Goal: Task Accomplishment & Management: Complete application form

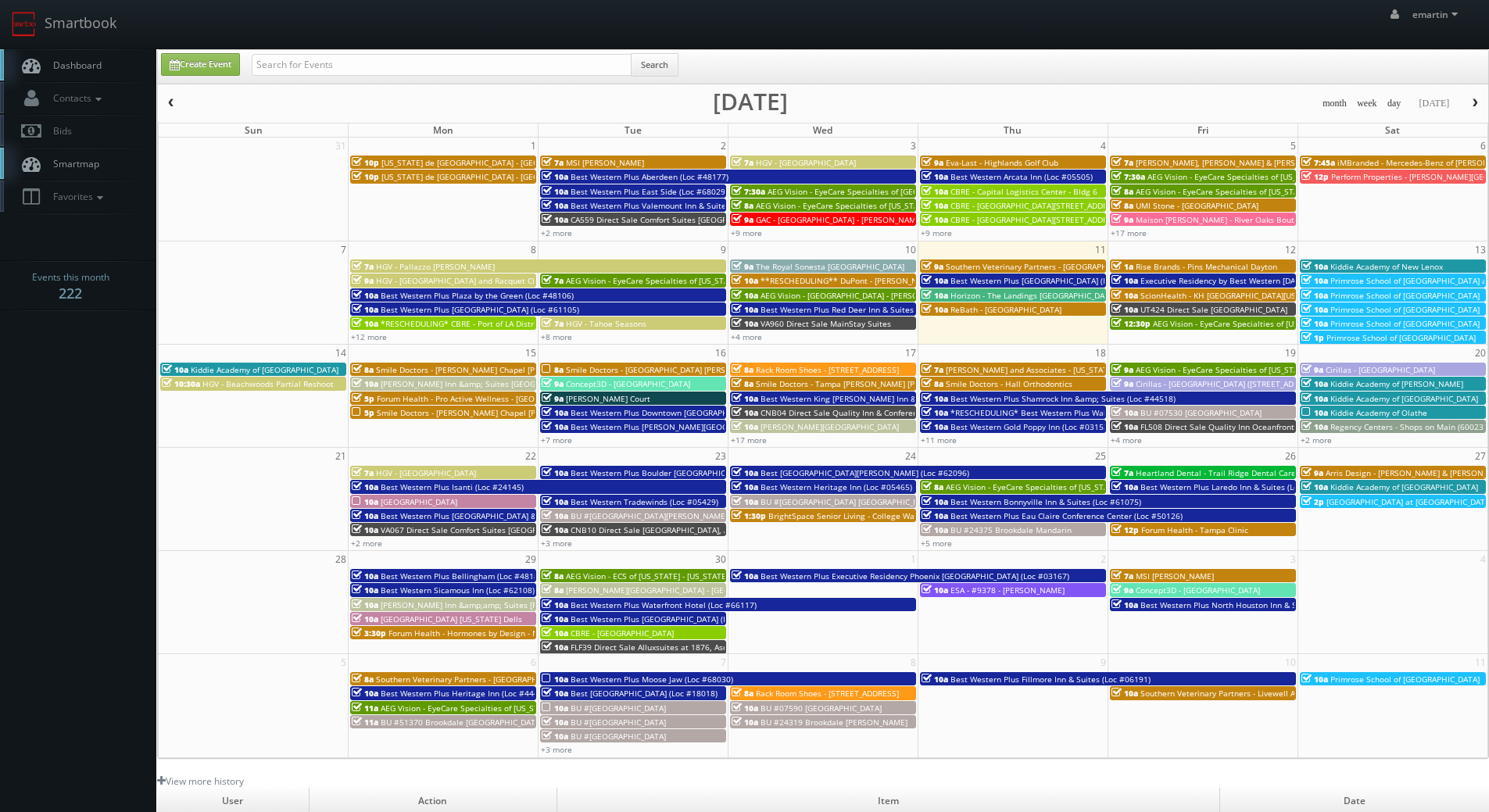
click at [75, 68] on span "Dashboard" at bounding box center [73, 65] width 56 height 13
click at [213, 68] on link "Create Event" at bounding box center [200, 65] width 79 height 23
type input "09/11/2025"
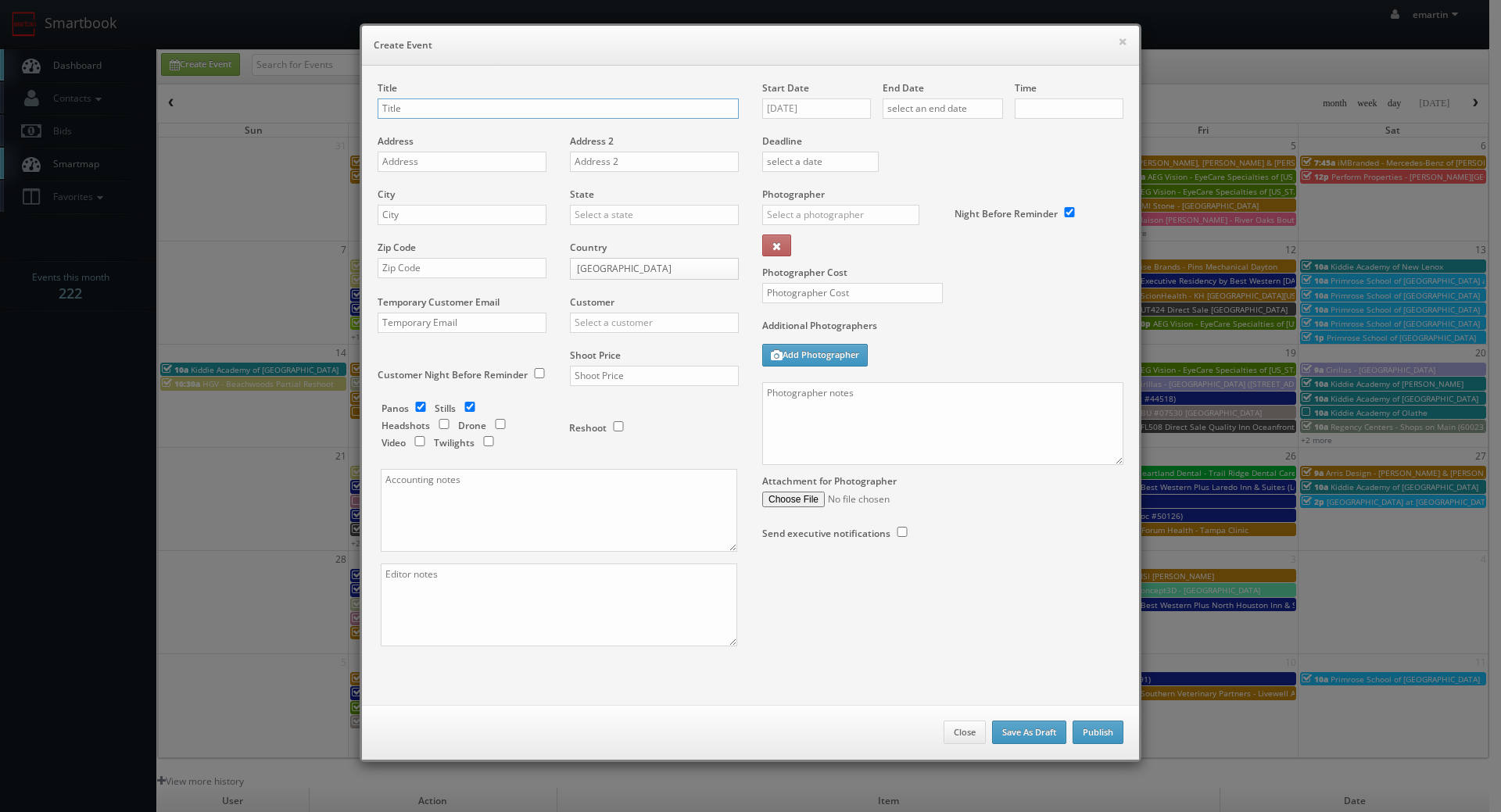
checkbox input "true"
type input "10:00am"
checkbox input "true"
click at [805, 112] on input "[DATE]" at bounding box center [817, 108] width 108 height 20
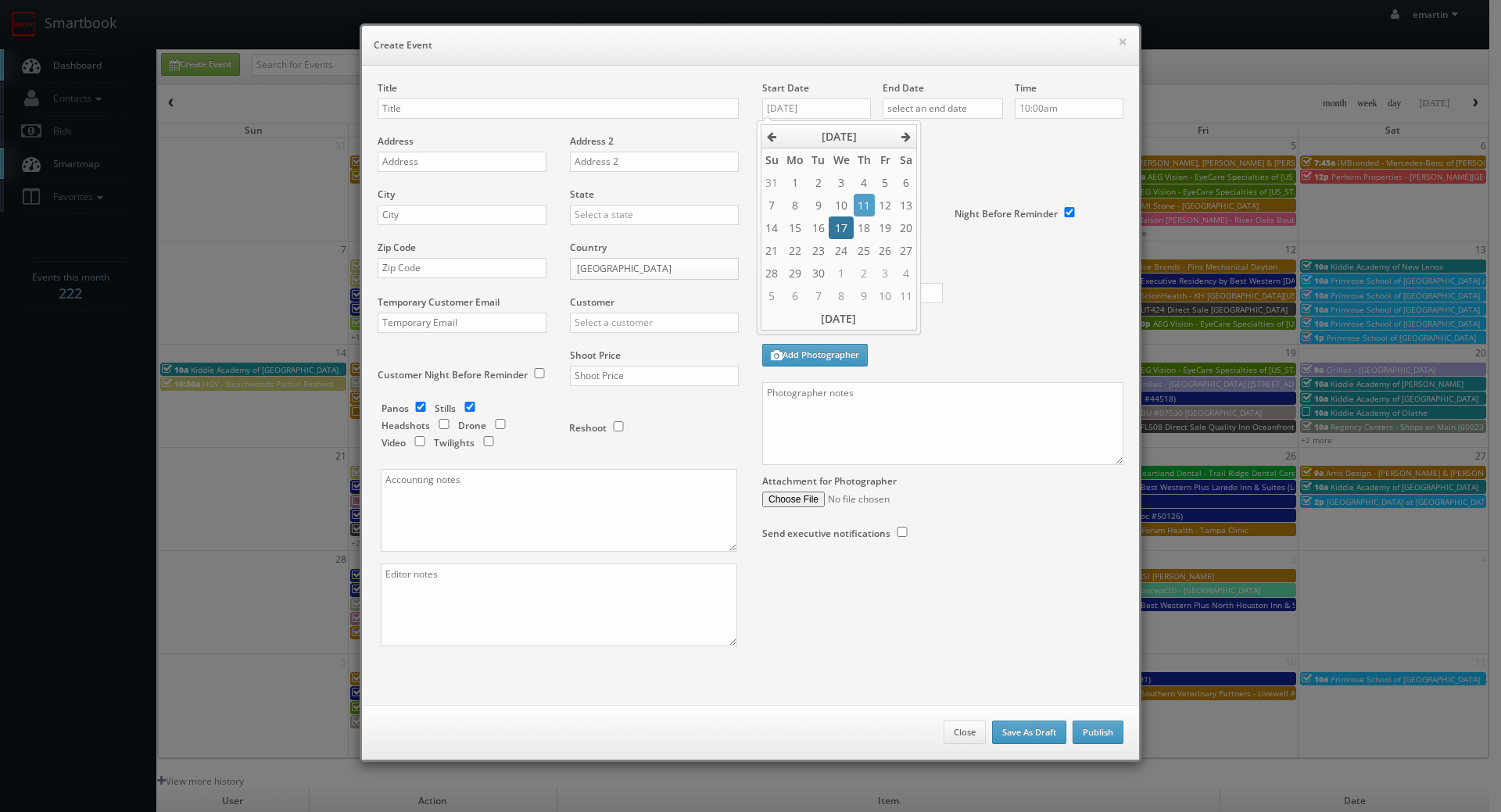
click at [836, 224] on td "17" at bounding box center [840, 228] width 24 height 23
type input "09/17/2025"
click at [936, 98] on div "End Date" at bounding box center [942, 107] width 120 height 53
click at [956, 112] on input "text" at bounding box center [942, 108] width 120 height 20
click at [955, 229] on td "17" at bounding box center [961, 228] width 24 height 23
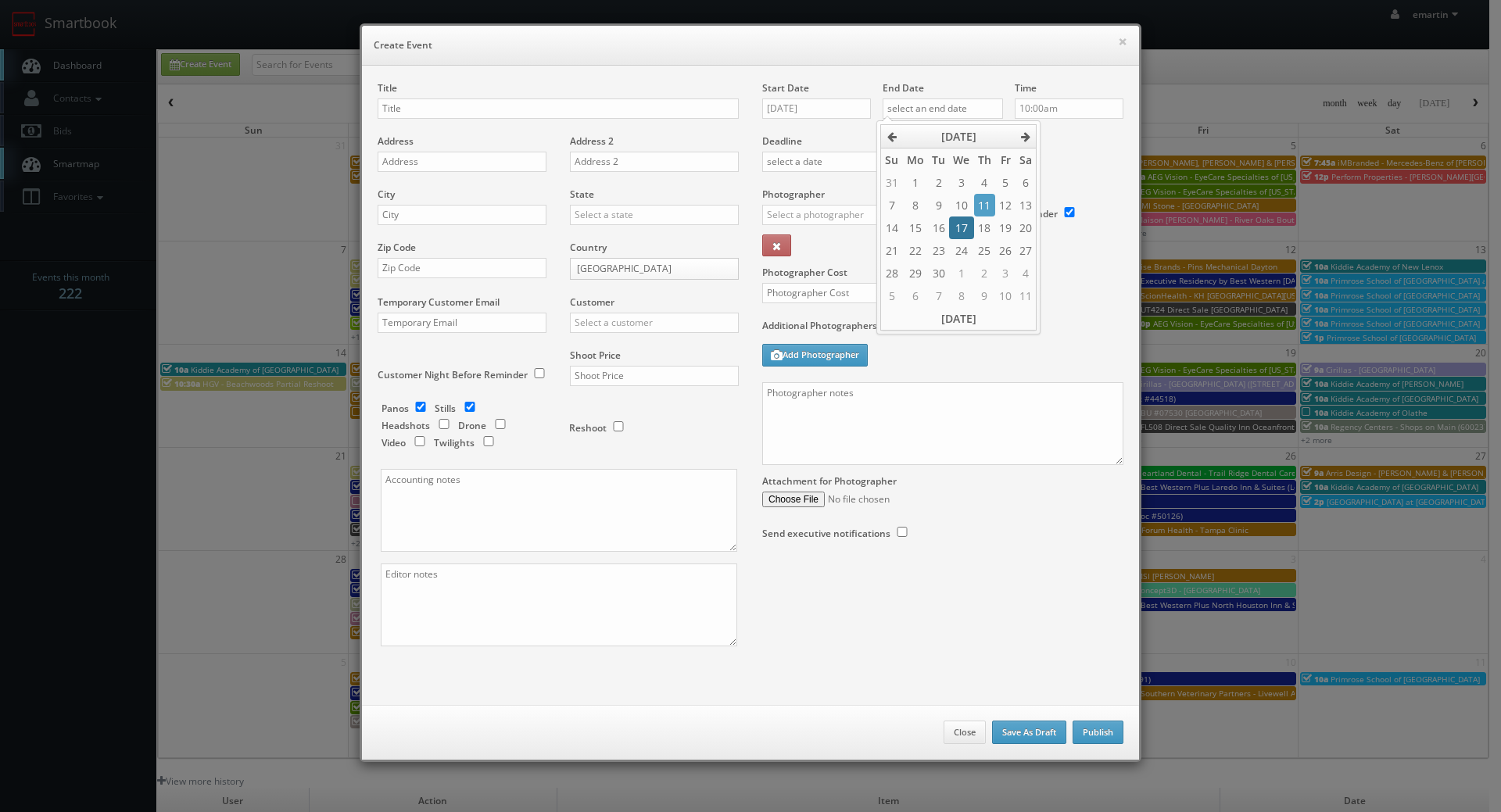
type input "[DATE]"
click at [1066, 153] on div "Deadline" at bounding box center [942, 134] width 385 height 107
click at [788, 204] on div "Photographer _justin _photog1 Glen Aronwits Chris Dailey John Varnedore John Sa…" at bounding box center [852, 227] width 180 height 78
click at [801, 203] on div "Photographer _justin _photog1 Glen Aronwits Chris Dailey John Varnedore John Sa…" at bounding box center [852, 227] width 180 height 78
click at [802, 204] on div "Photographer _justin _photog1 Glen Aronwits Chris Dailey John Varnedore John Sa…" at bounding box center [852, 227] width 180 height 78
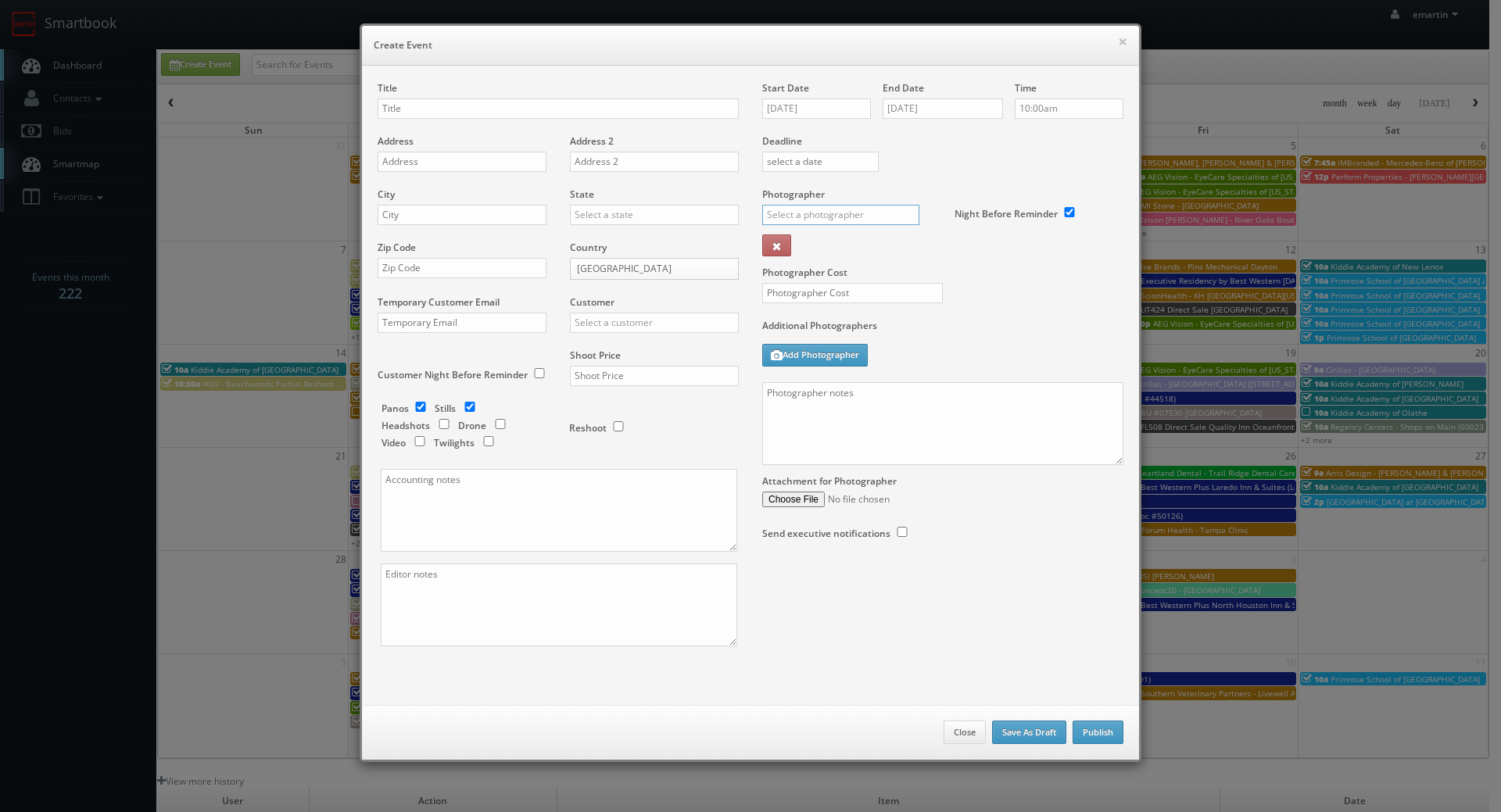
click at [805, 212] on input "text" at bounding box center [841, 214] width 157 height 20
click at [810, 247] on div "Keith Zacharski" at bounding box center [847, 250] width 167 height 26
type input "Keith Zacharski"
click at [1095, 288] on div "Photographer Cost" at bounding box center [942, 253] width 385 height 131
drag, startPoint x: 427, startPoint y: 101, endPoint x: 411, endPoint y: 115, distance: 21.3
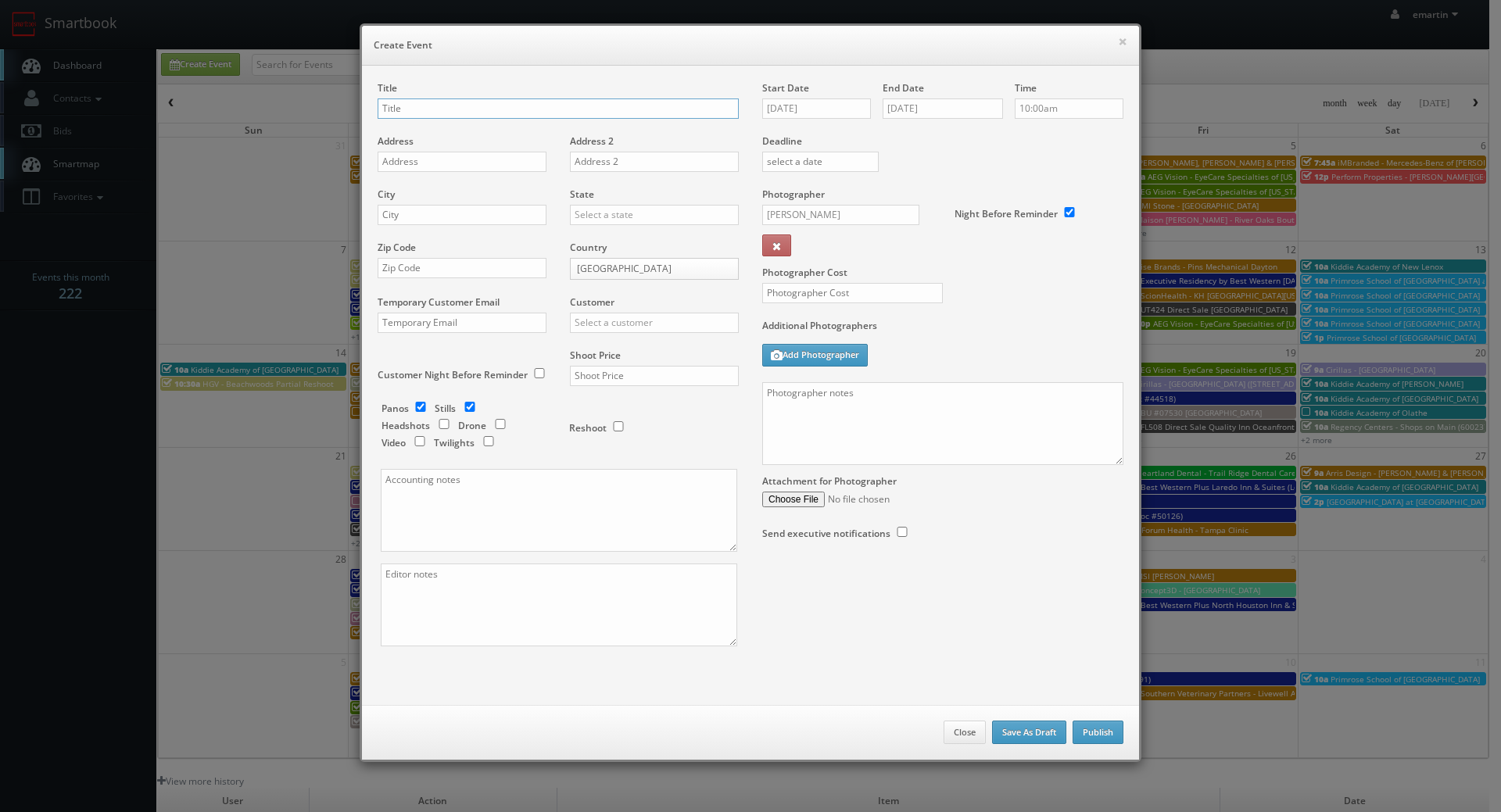
click at [427, 101] on input "text" at bounding box center [558, 108] width 361 height 20
paste input "Perform Properties"
click at [488, 104] on input "Perform Properties" at bounding box center [558, 108] width 361 height 20
paste input "Bressi Ranch Village"
type input "Perform Properties - [PERSON_NAME][GEOGRAPHIC_DATA]"
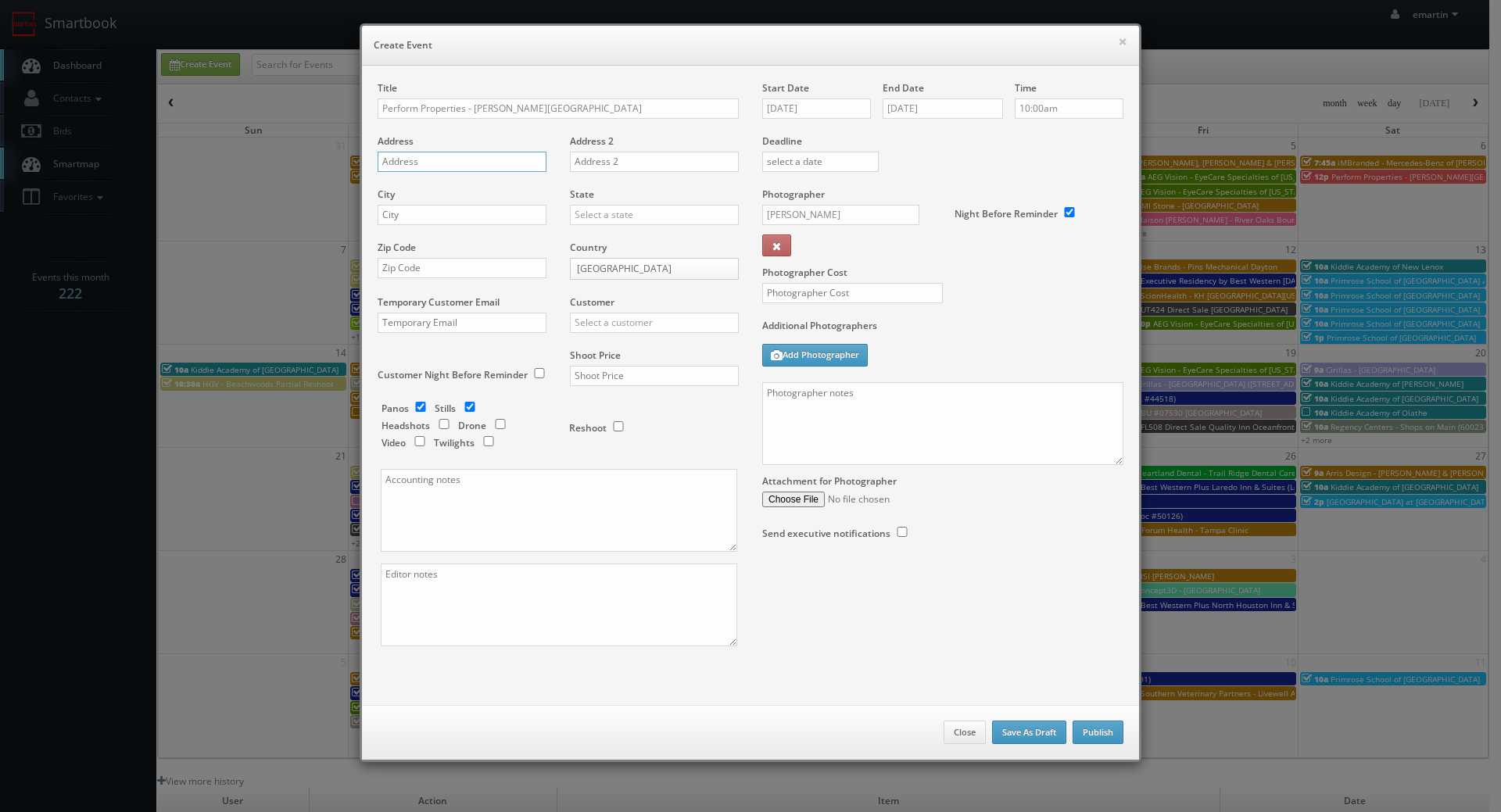
click at [408, 167] on input "text" at bounding box center [462, 162] width 169 height 20
paste input "2687 Gateway Road"
type input "2687 Gateway Road"
click at [412, 216] on input "text" at bounding box center [462, 214] width 169 height 20
paste input "Carlsbad"
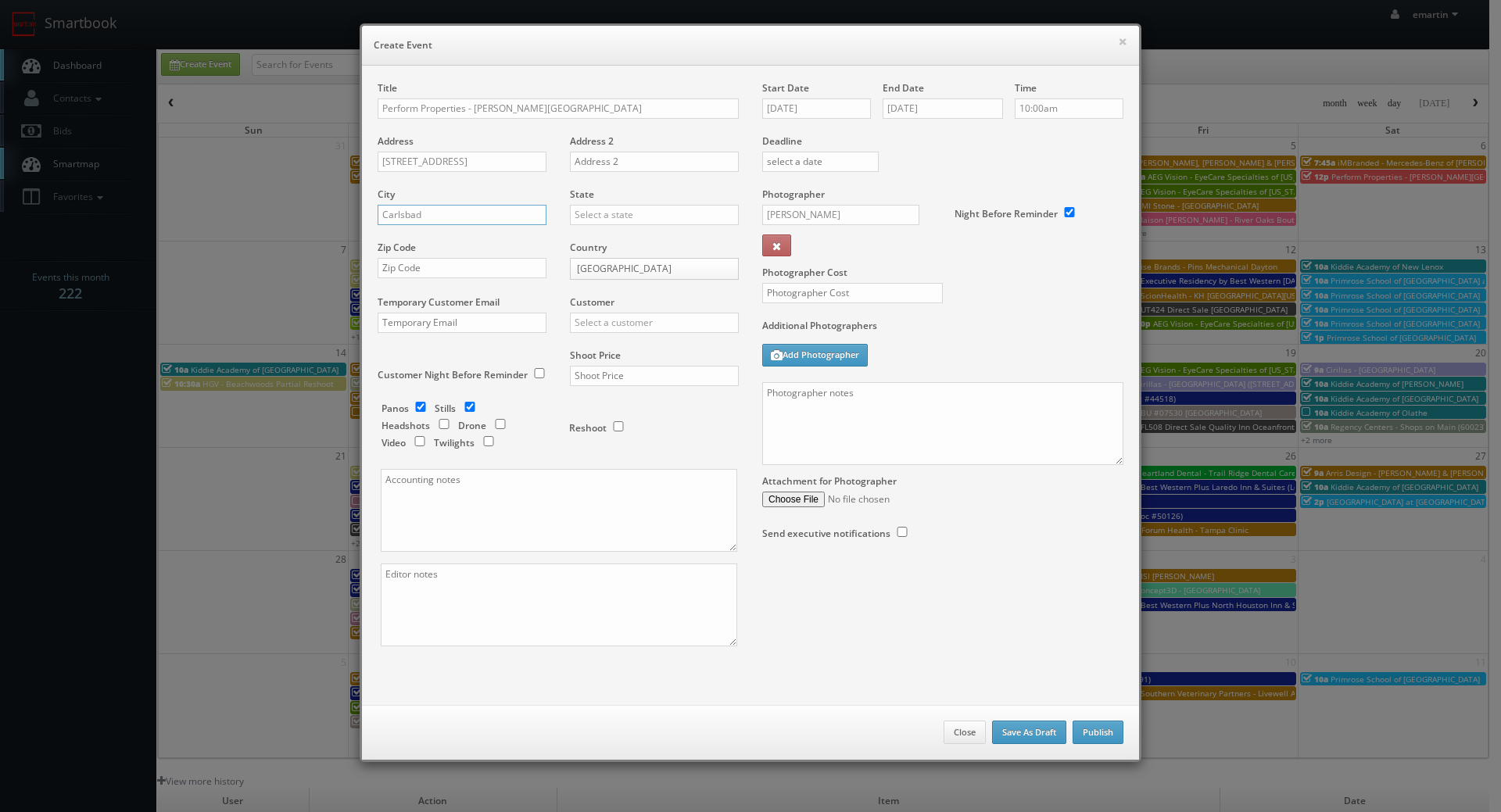
type input "Carlsbad"
click at [606, 219] on input "text" at bounding box center [654, 214] width 169 height 20
click at [614, 237] on div "[US_STATE]" at bounding box center [654, 240] width 167 height 26
type input "[US_STATE]"
click at [428, 262] on input "text" at bounding box center [462, 267] width 169 height 20
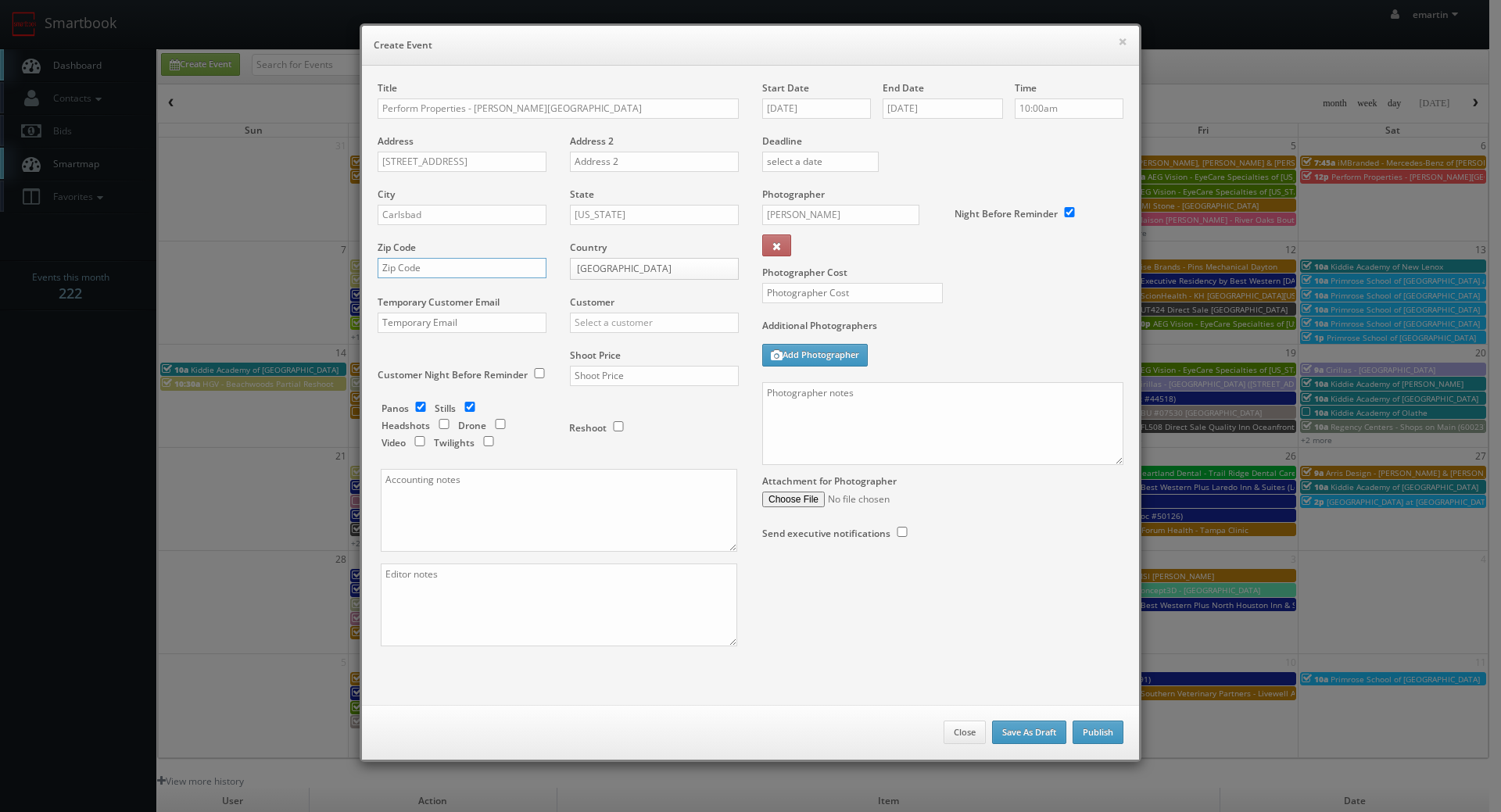
paste input "92009"
type input "92009"
click at [671, 342] on div "Customer Choice Hotels ACC Concept3D Firebirds GBV Choice Hotels Canada Heartla…" at bounding box center [648, 322] width 180 height 53
click at [669, 338] on div "Customer Choice Hotels ACC Concept3D Firebirds GBV Choice Hotels Canada Heartla…" at bounding box center [648, 322] width 180 height 53
click at [669, 337] on div "Customer Choice Hotels ACC Concept3D Firebirds GBV Choice Hotels Canada Heartla…" at bounding box center [648, 322] width 180 height 53
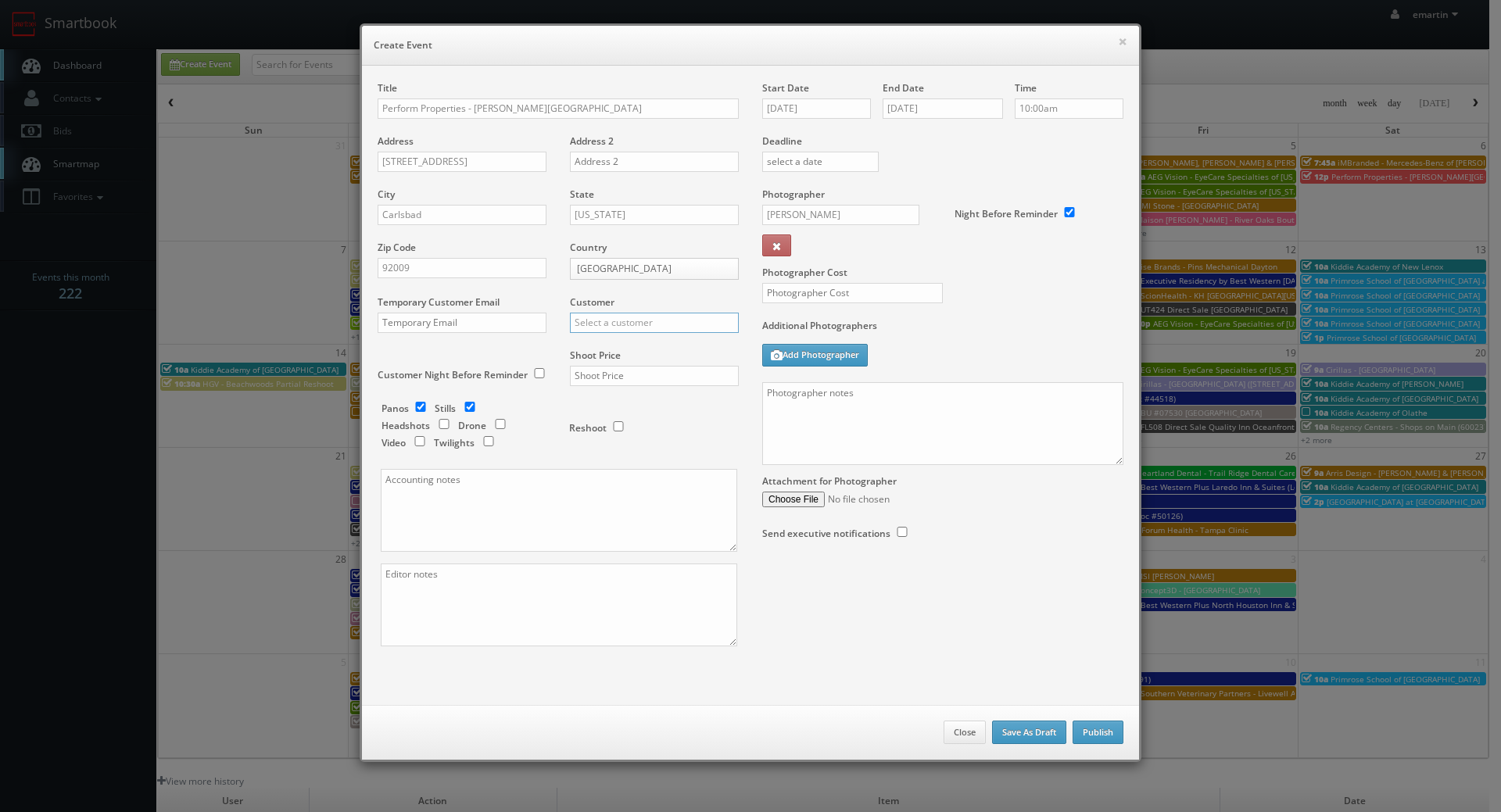
click at [674, 326] on input "text" at bounding box center [654, 322] width 169 height 20
click at [624, 338] on div "Perform Properties" at bounding box center [654, 347] width 167 height 26
type input "Perform Properties"
click at [725, 34] on div "× Create Event" at bounding box center [750, 45] width 777 height 40
click at [608, 372] on input "text" at bounding box center [654, 376] width 169 height 20
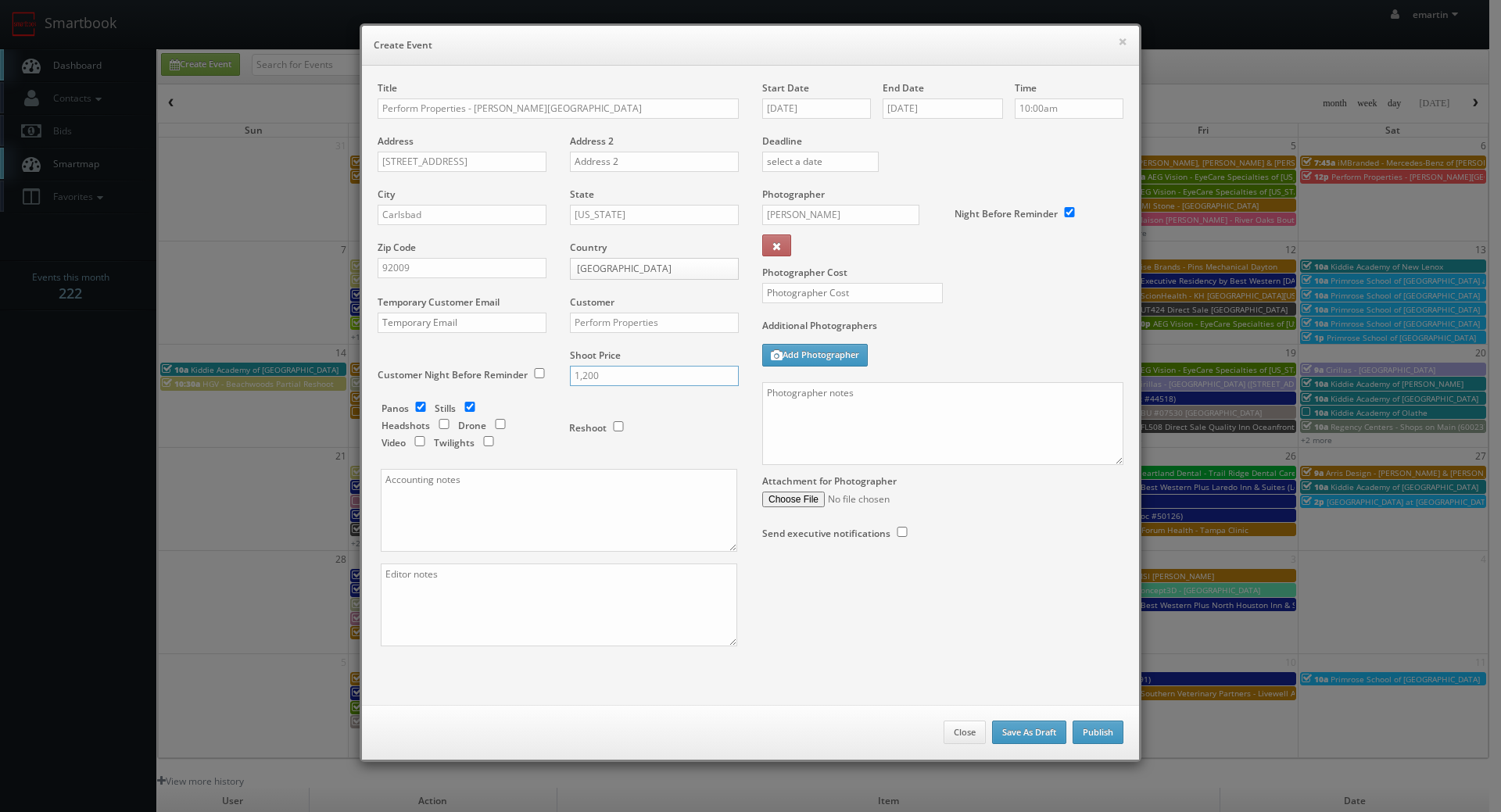
type input "1,200"
click at [414, 406] on input "checkbox" at bounding box center [420, 406] width 23 height 10
checkbox input "false"
click at [489, 423] on input "checkbox" at bounding box center [500, 423] width 23 height 10
checkbox input "true"
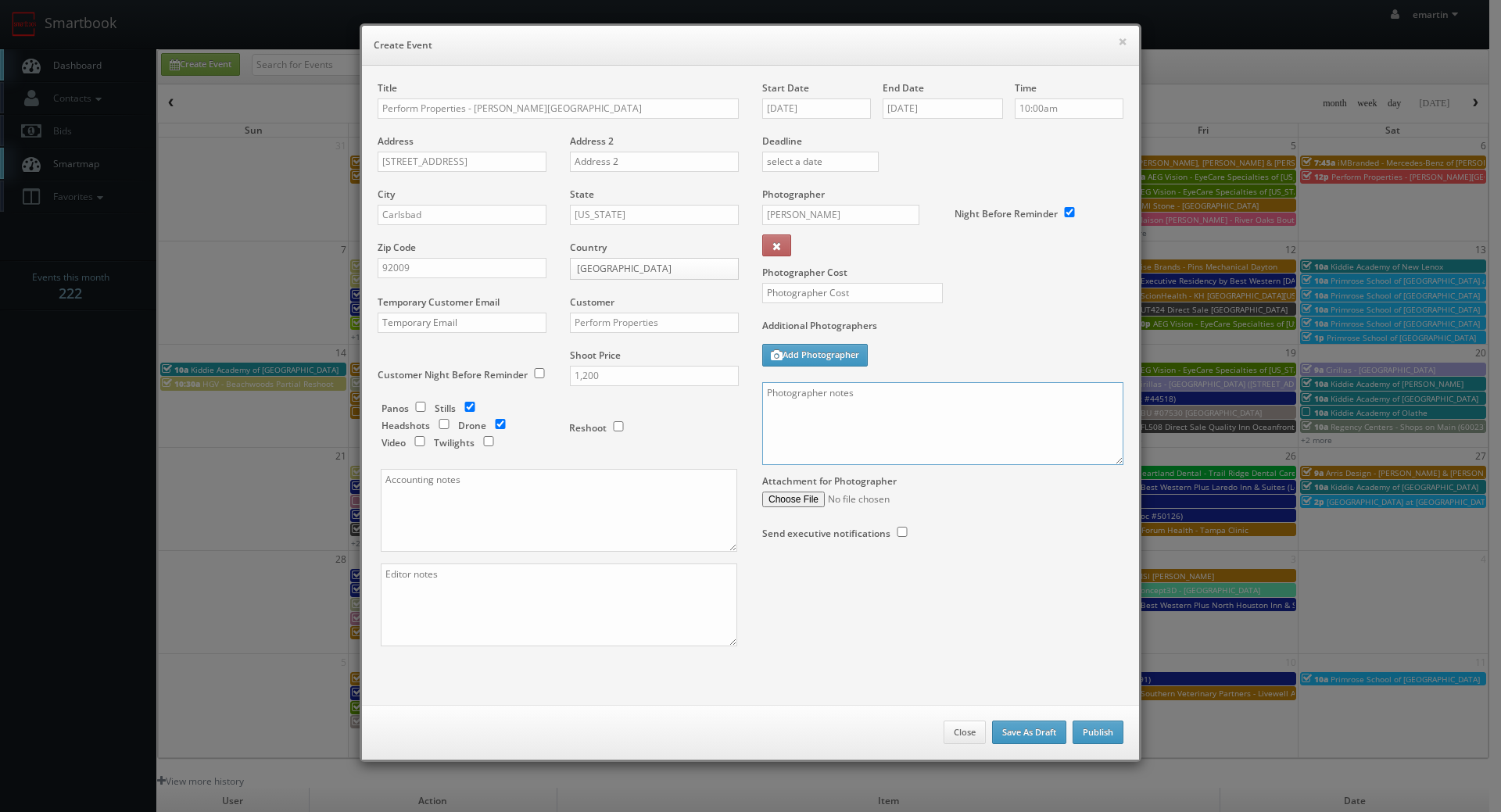
click at [850, 413] on textarea at bounding box center [943, 423] width 361 height 83
paste textarea "No onsite contacts. Please upload same day if you can! We need to deliver 15 gr…"
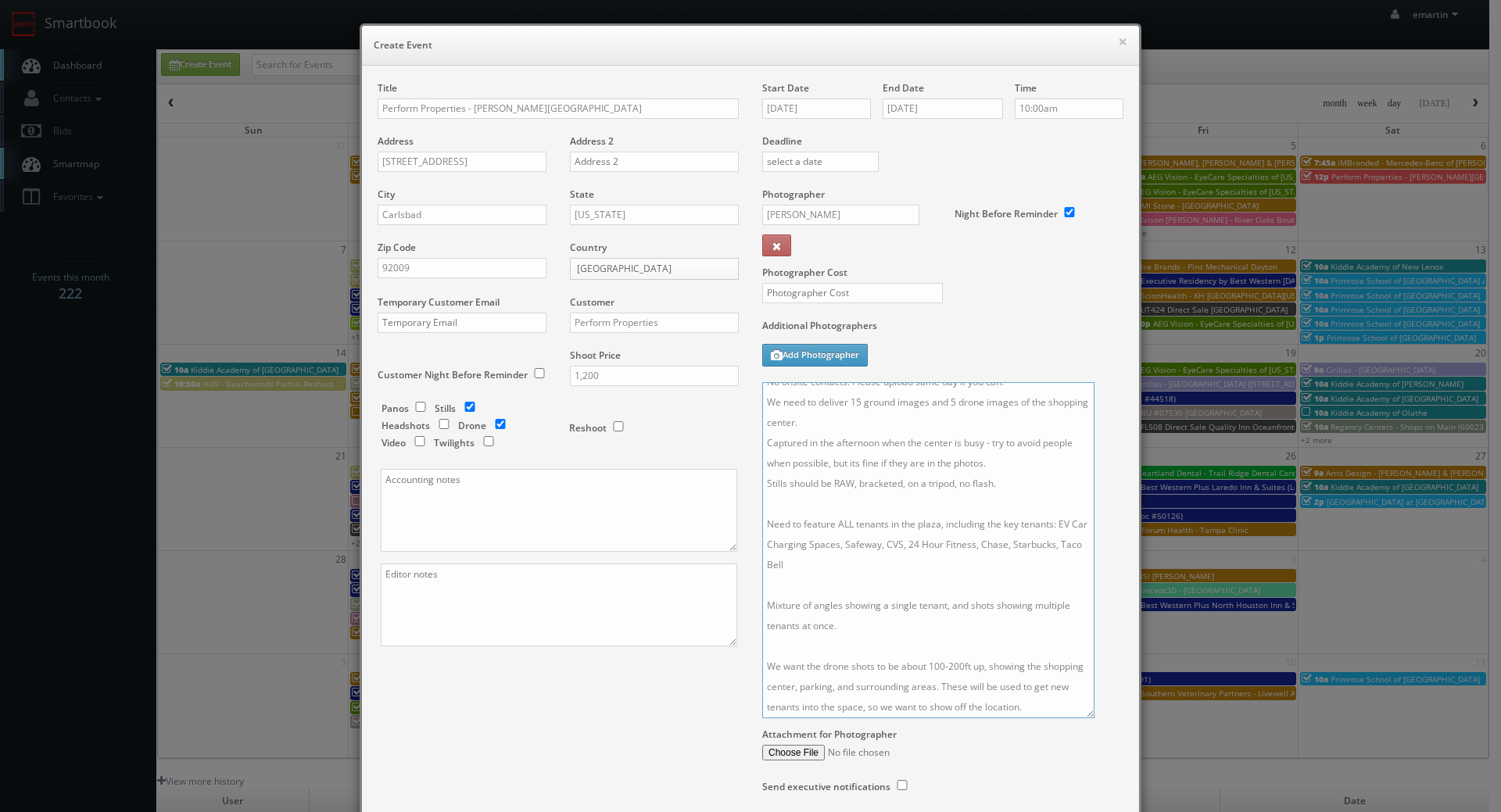
scroll to position [11, 0]
drag, startPoint x: 1111, startPoint y: 479, endPoint x: 1082, endPoint y: 711, distance: 233.8
click at [1082, 712] on textarea "No onsite contacts. Please upload same day if you can! We need to deliver 15 gr…" at bounding box center [929, 550] width 332 height 336
drag, startPoint x: 1016, startPoint y: 399, endPoint x: 849, endPoint y: 394, distance: 167.1
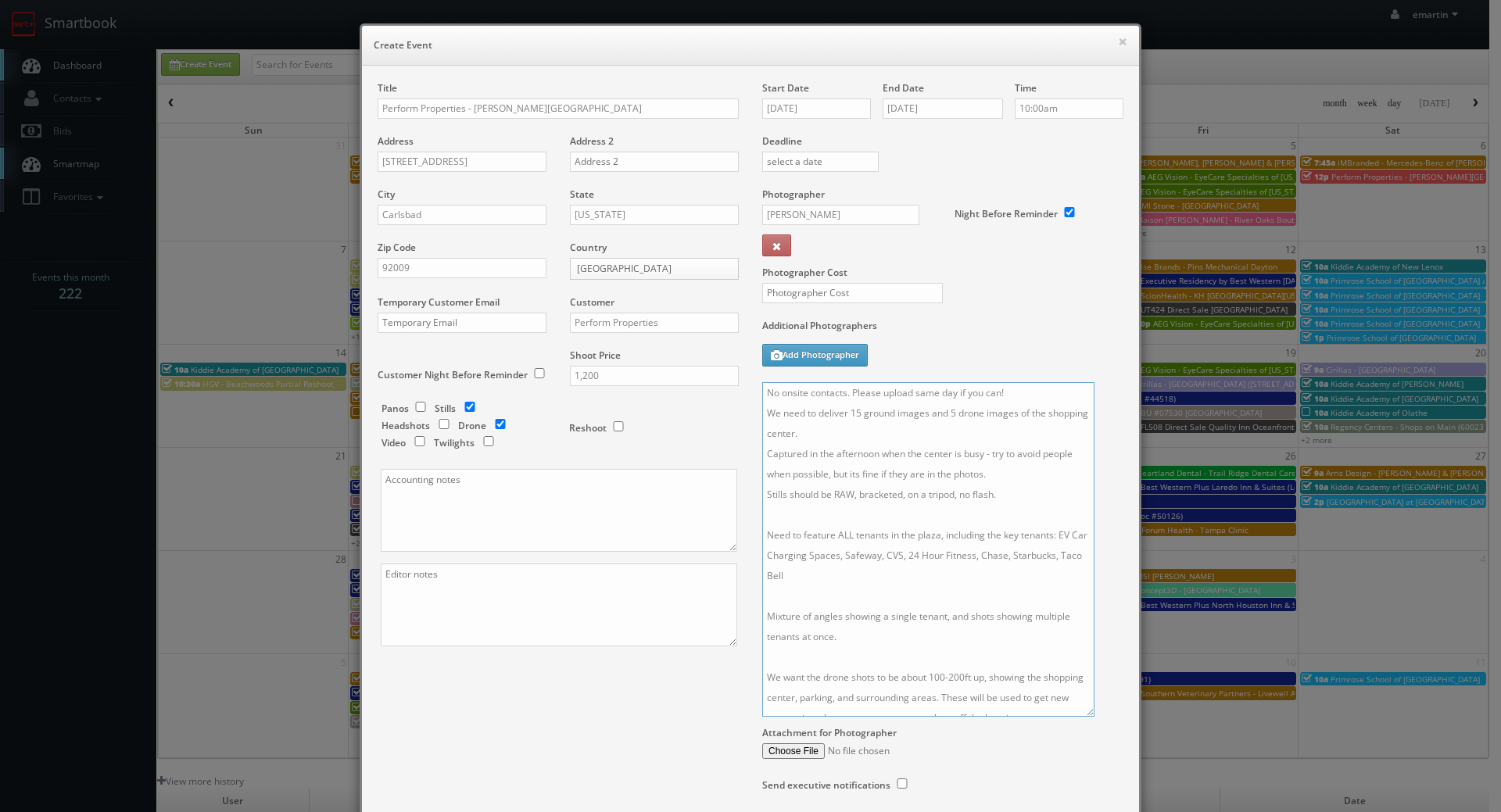
click at [849, 394] on textarea "No onsite contacts. Please upload same day if you can! We need to deliver 15 gr…" at bounding box center [929, 549] width 332 height 334
click at [937, 506] on textarea "No onsite contacts. We need to deliver 15 ground images and 5 drone images of t…" at bounding box center [929, 549] width 332 height 334
drag, startPoint x: 911, startPoint y: 576, endPoint x: 1060, endPoint y: 534, distance: 154.8
click at [1060, 534] on textarea "No onsite contacts. We need to deliver 15 ground images and 5 drone images of t…" at bounding box center [929, 549] width 332 height 334
paste textarea "Stater Bros, Unleashed by Petco, Trader Joe's, Panda Express; park accross the …"
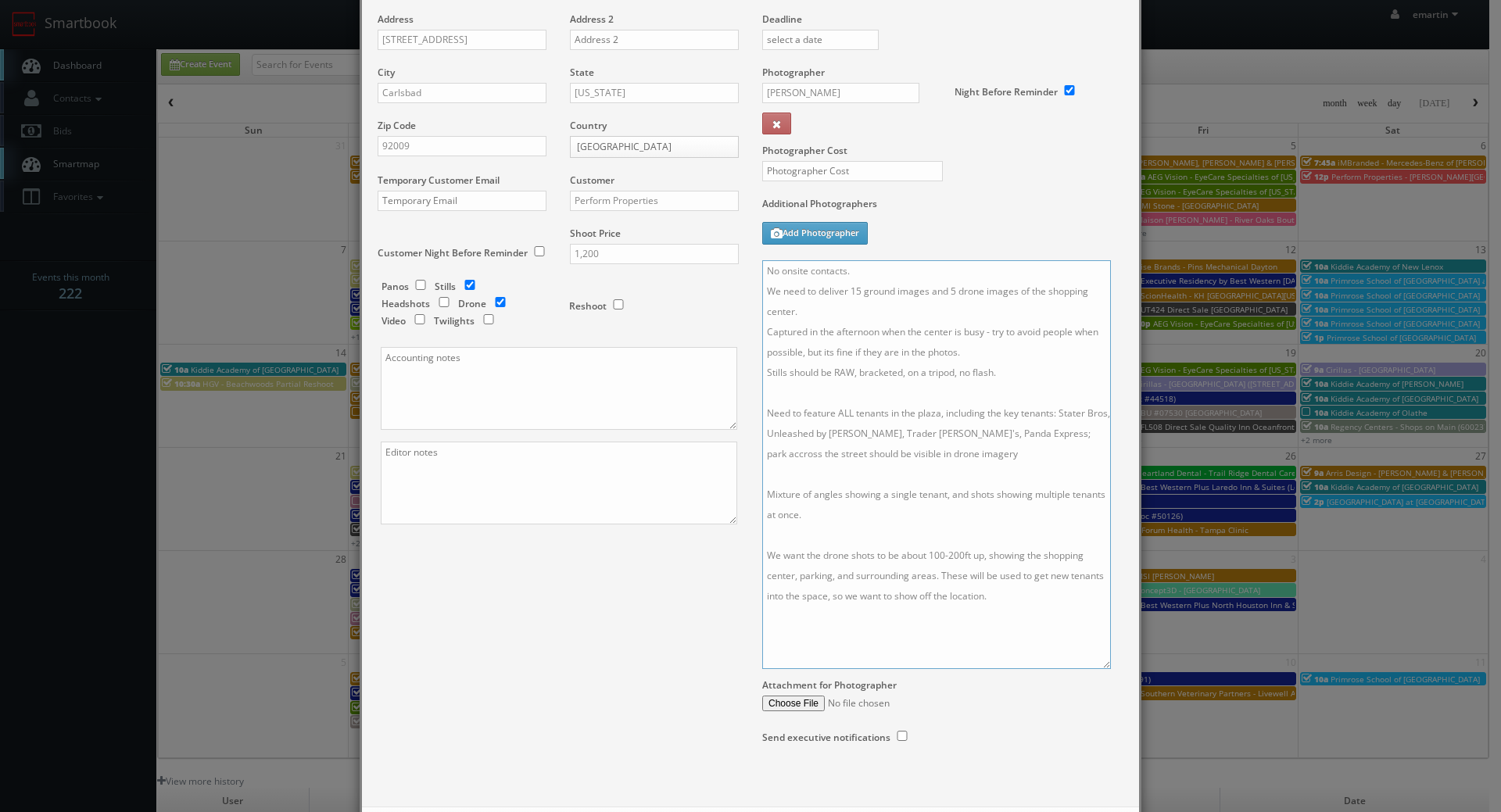
drag, startPoint x: 1088, startPoint y: 599, endPoint x: 1101, endPoint y: 662, distance: 64.3
click at [1101, 662] on textarea "No onsite contacts. We need to deliver 15 ground images and 5 drone images of t…" at bounding box center [937, 465] width 348 height 409
click at [1054, 618] on textarea "No onsite contacts. We need to deliver 15 ground images and 5 drone images of t…" at bounding box center [937, 465] width 348 height 409
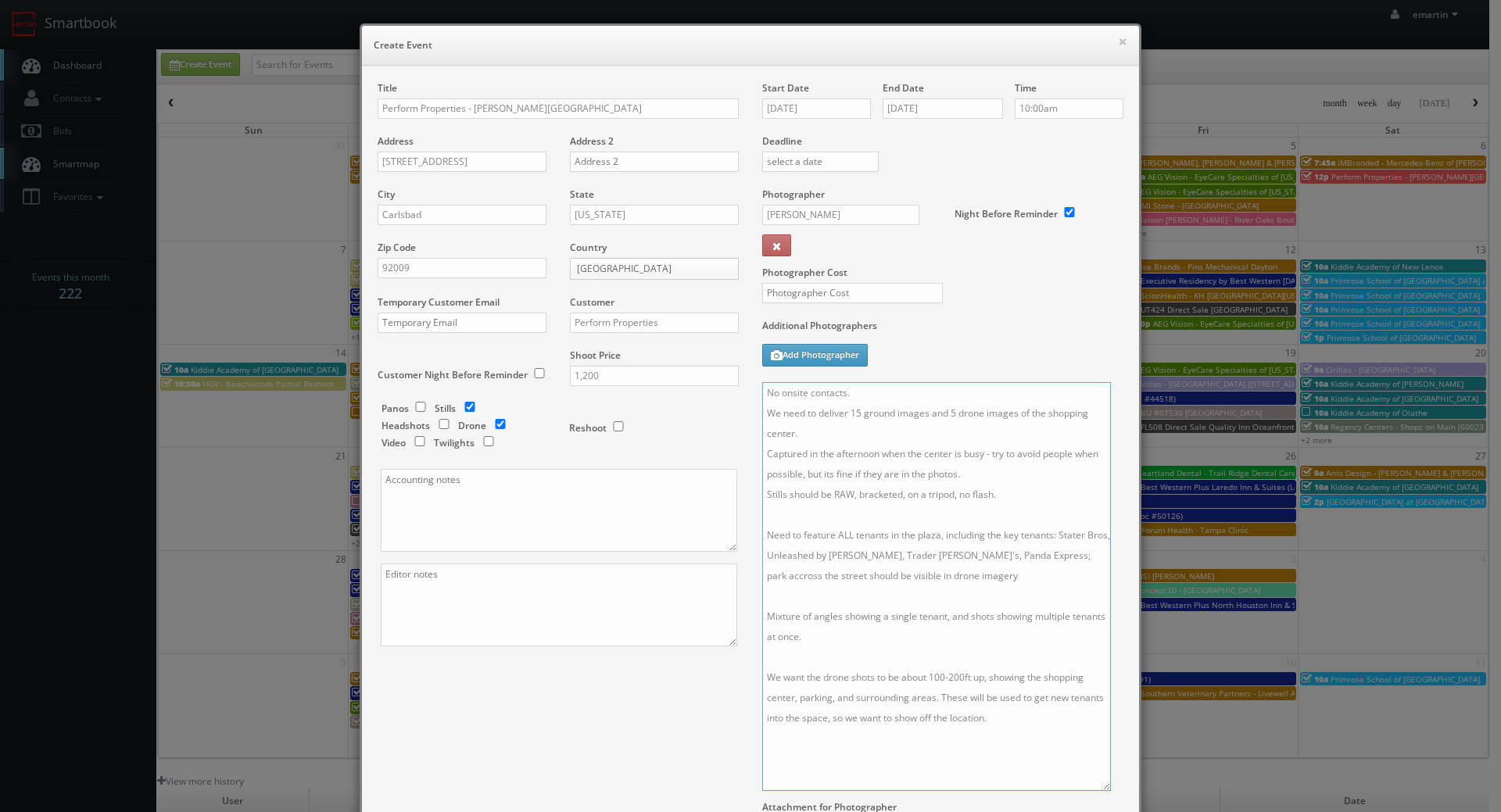
click at [849, 411] on textarea "No onsite contacts. We need to deliver 15 ground images and 5 drone images of t…" at bounding box center [937, 586] width 348 height 409
click at [913, 464] on textarea "No onsite contacts. We need to deliver 25 ground images and 5 drone images of t…" at bounding box center [937, 586] width 348 height 409
drag, startPoint x: 997, startPoint y: 471, endPoint x: 1010, endPoint y: 458, distance: 18.4
click at [993, 453] on textarea "No onsite contacts. We need to deliver 25 ground images and 5 drone images of t…" at bounding box center [937, 586] width 348 height 409
type textarea "No onsite contacts. We need to deliver 25 ground images and 5 drone images of t…"
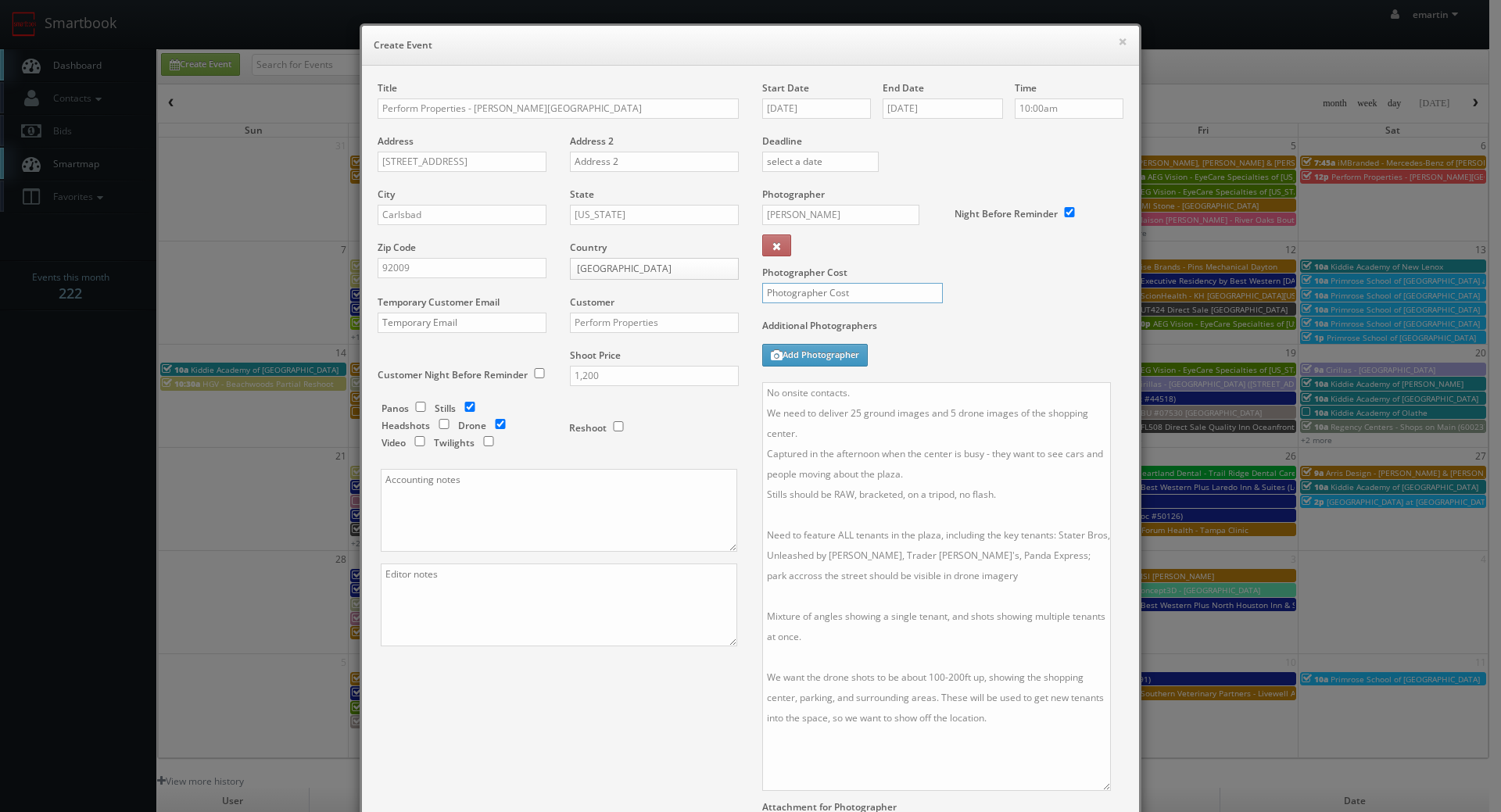
click at [810, 291] on input "text" at bounding box center [852, 292] width 180 height 20
type input "300"
click at [1020, 363] on div "Additional Photographers Add Photographer" at bounding box center [943, 350] width 361 height 63
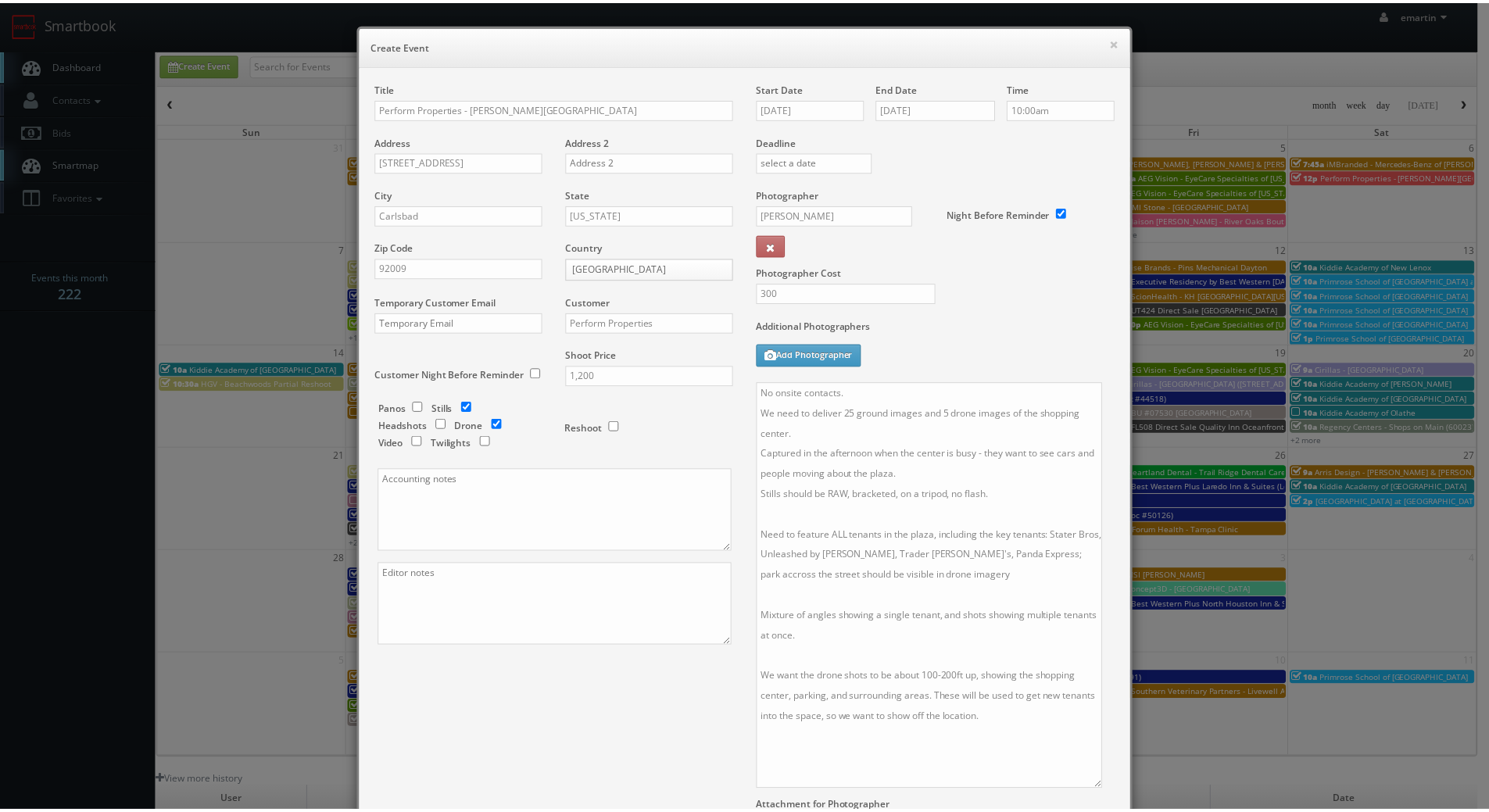
scroll to position [196, 0]
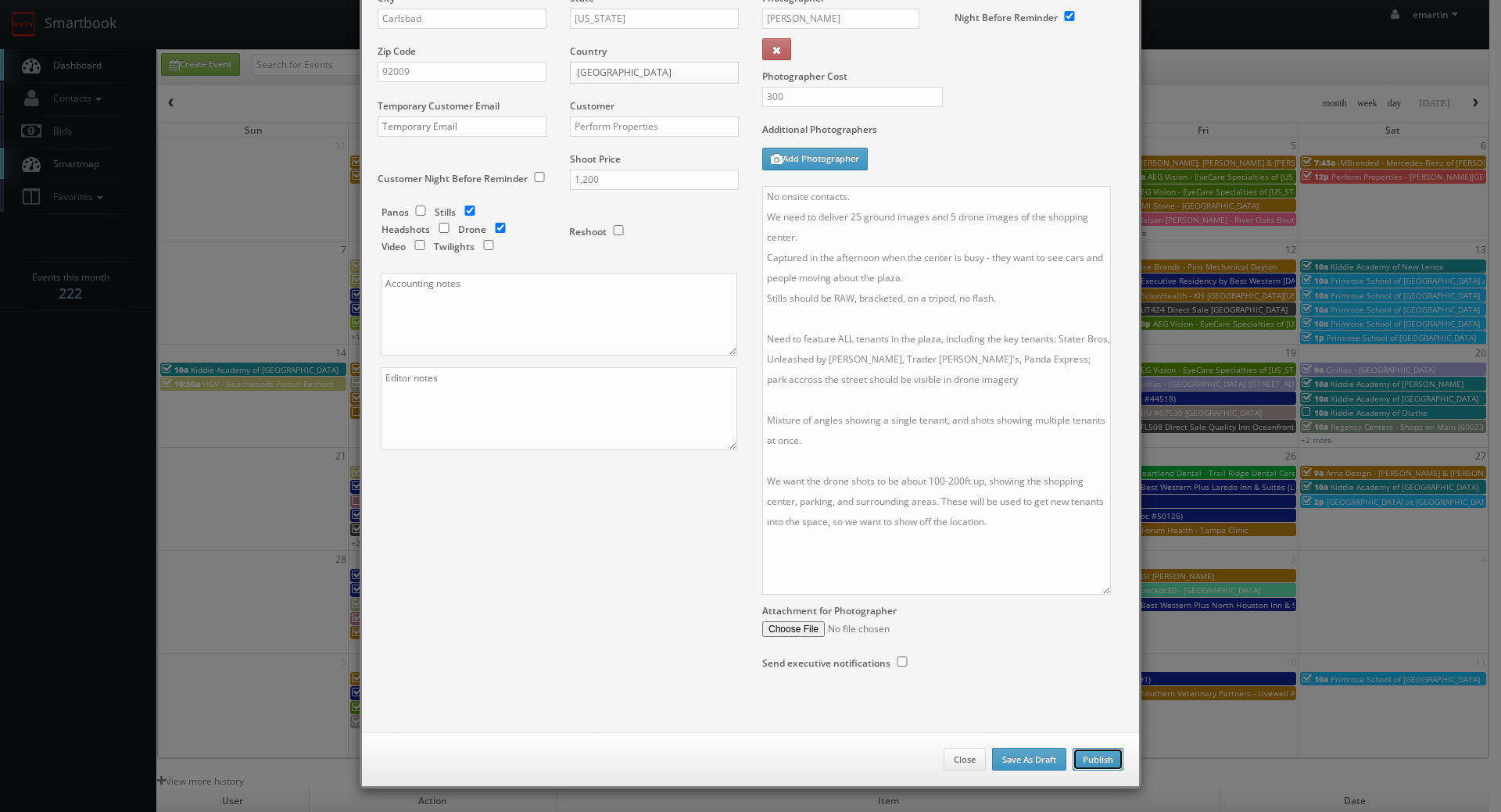
click at [1090, 755] on button "Publish" at bounding box center [1098, 760] width 51 height 23
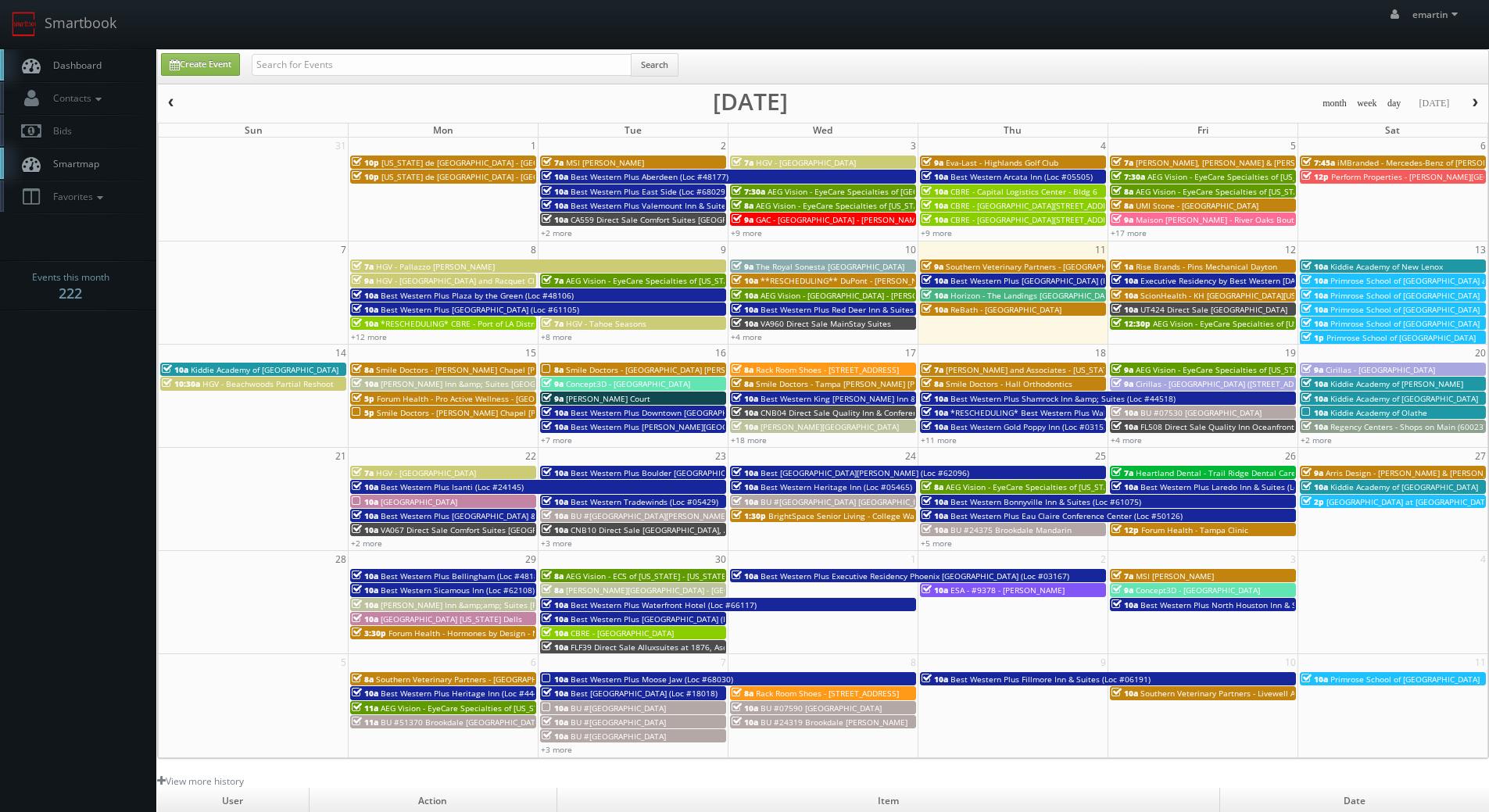
click at [84, 64] on span "Dashboard" at bounding box center [73, 65] width 56 height 13
click at [552, 68] on input "text" at bounding box center [442, 65] width 380 height 22
type input "perform"
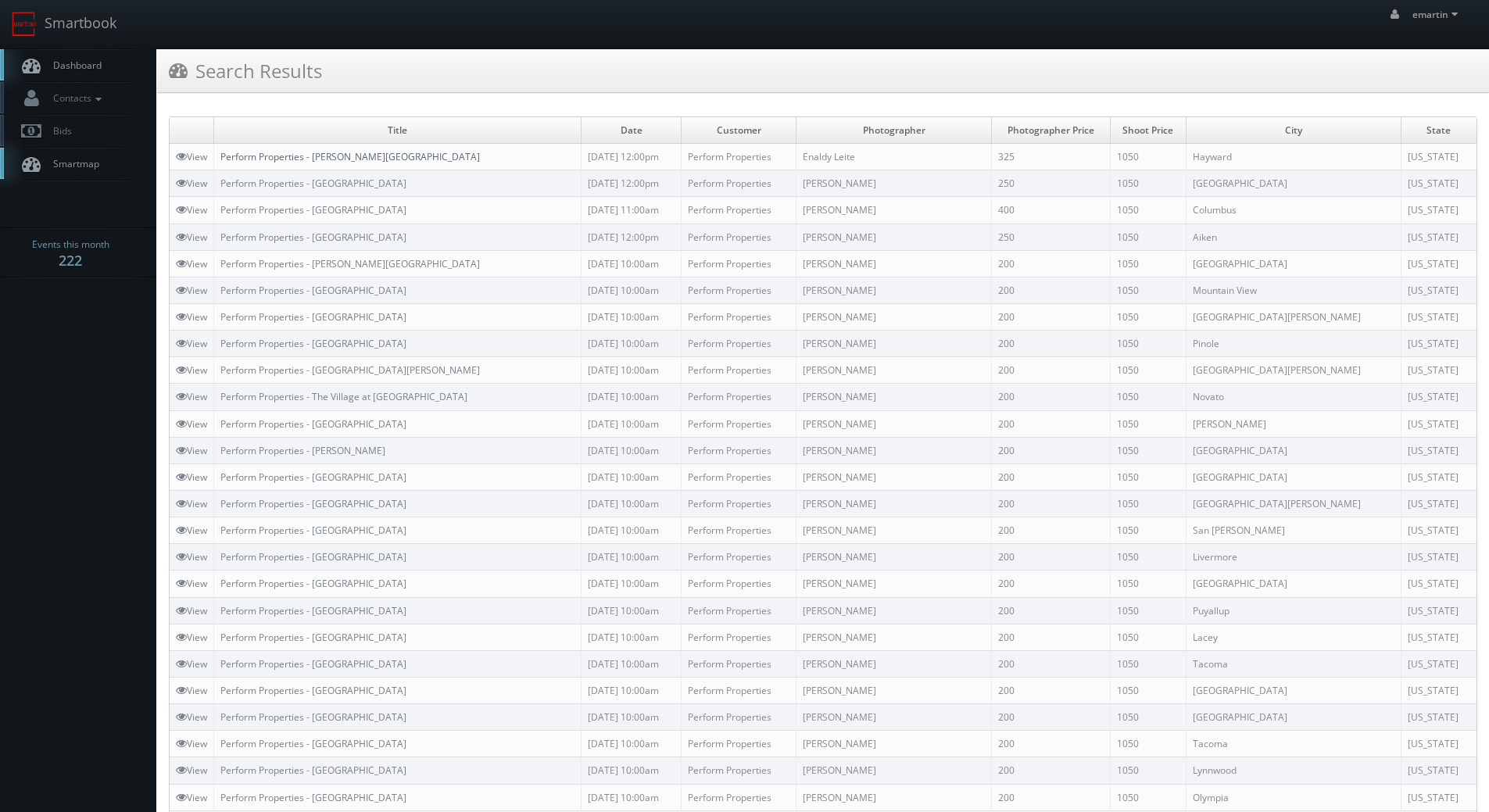
click at [315, 161] on link "Perform Properties - [PERSON_NAME][GEOGRAPHIC_DATA]" at bounding box center [350, 156] width 259 height 13
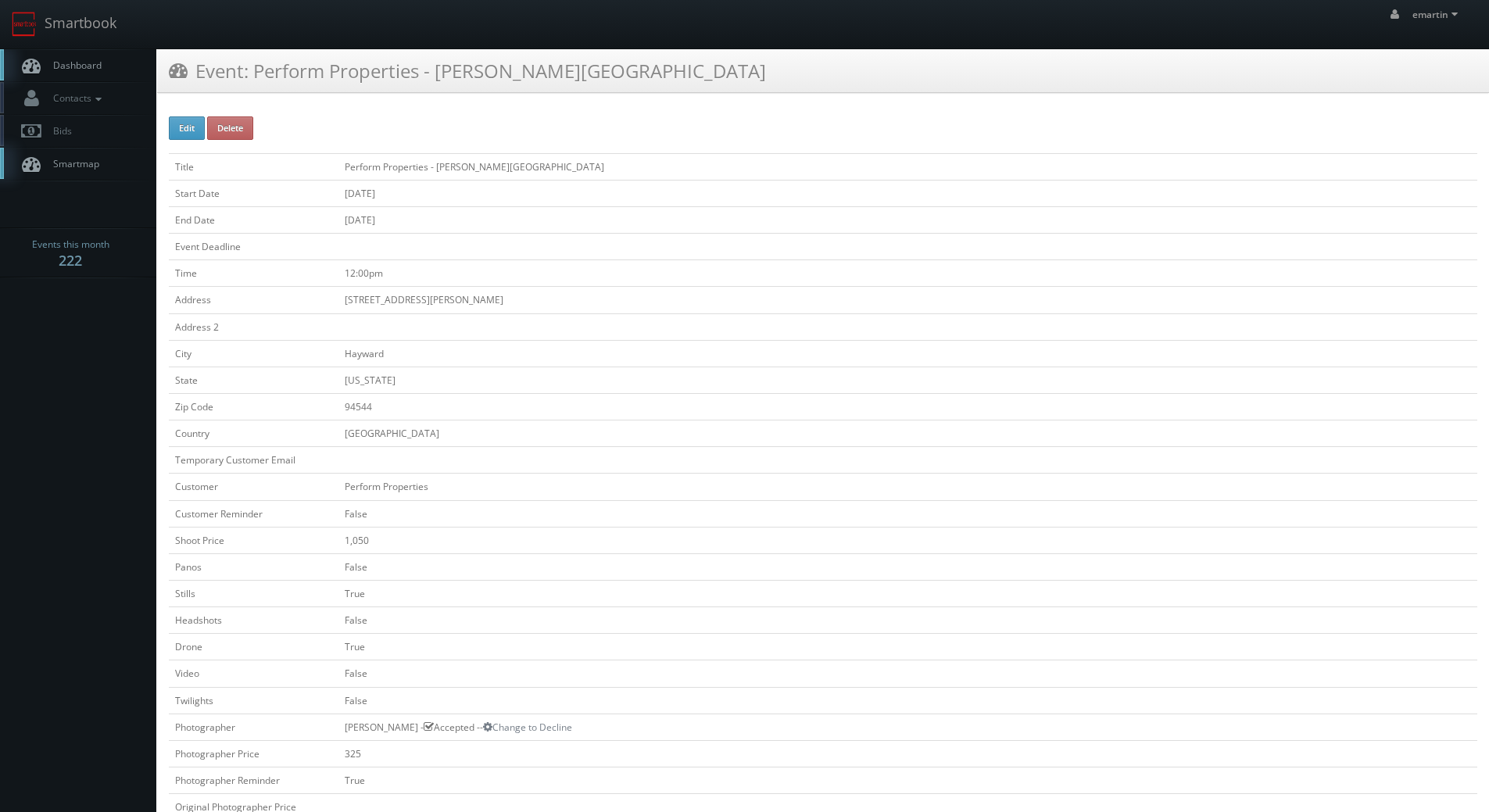
scroll to position [391, 0]
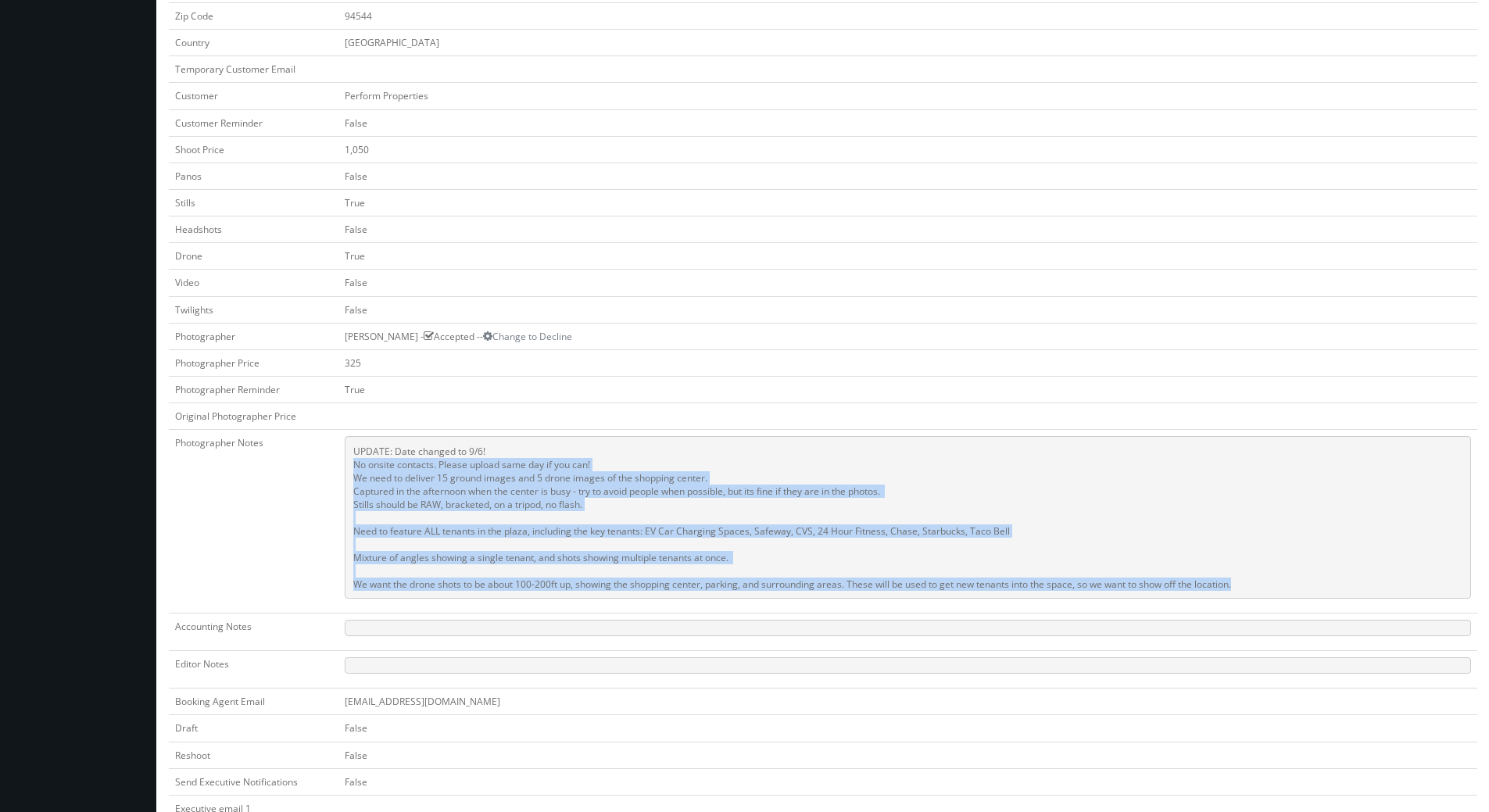
drag, startPoint x: 1254, startPoint y: 583, endPoint x: 344, endPoint y: 464, distance: 917.7
click at [345, 464] on pre "UPDATE: Date changed to 9/6! No onsite contacts. Please upload same day if you …" at bounding box center [908, 517] width 1127 height 163
copy pre "No onsite contacts. Please upload same day if you can! We need to deliver 15 gr…"
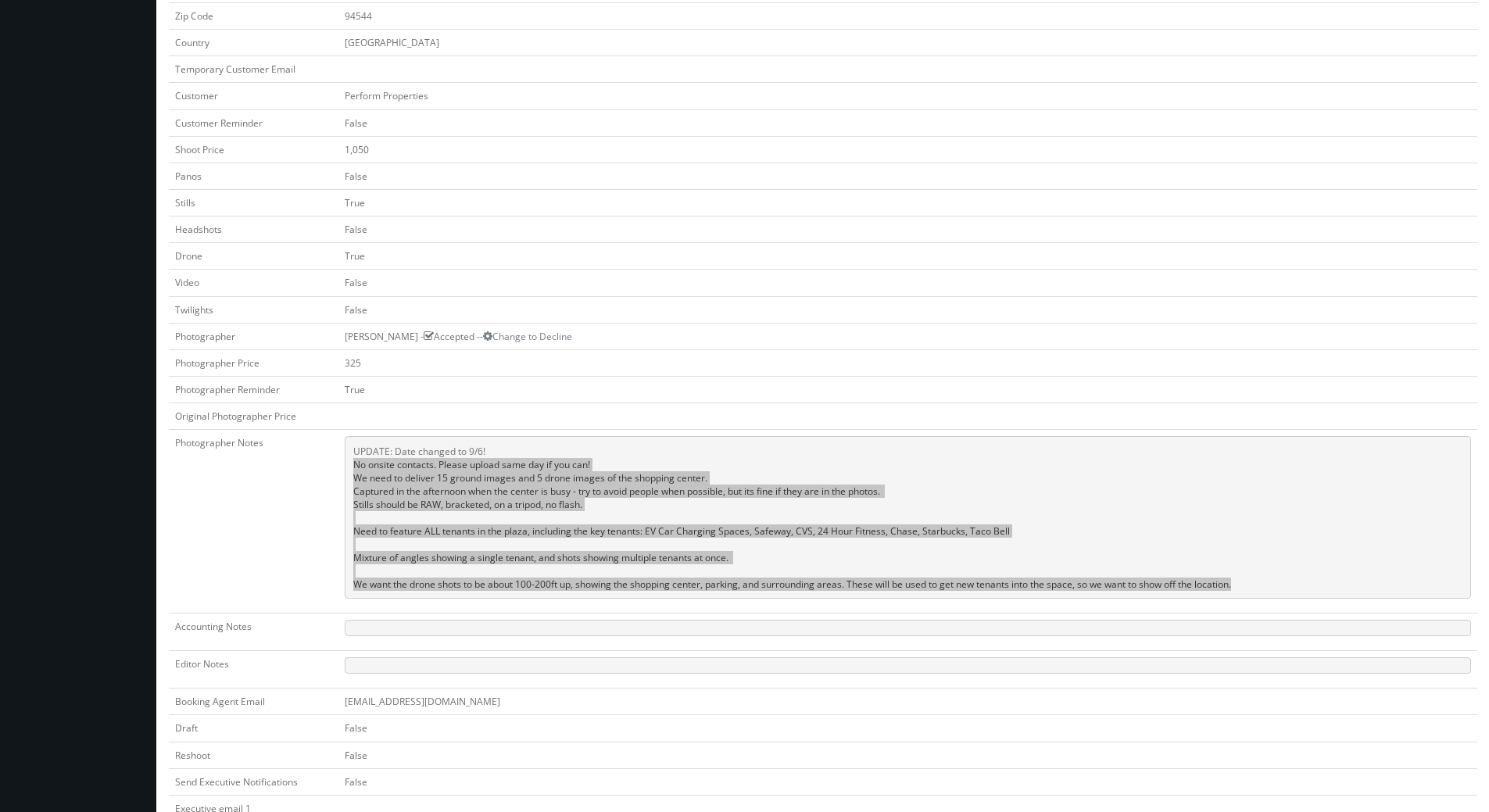
scroll to position [0, 0]
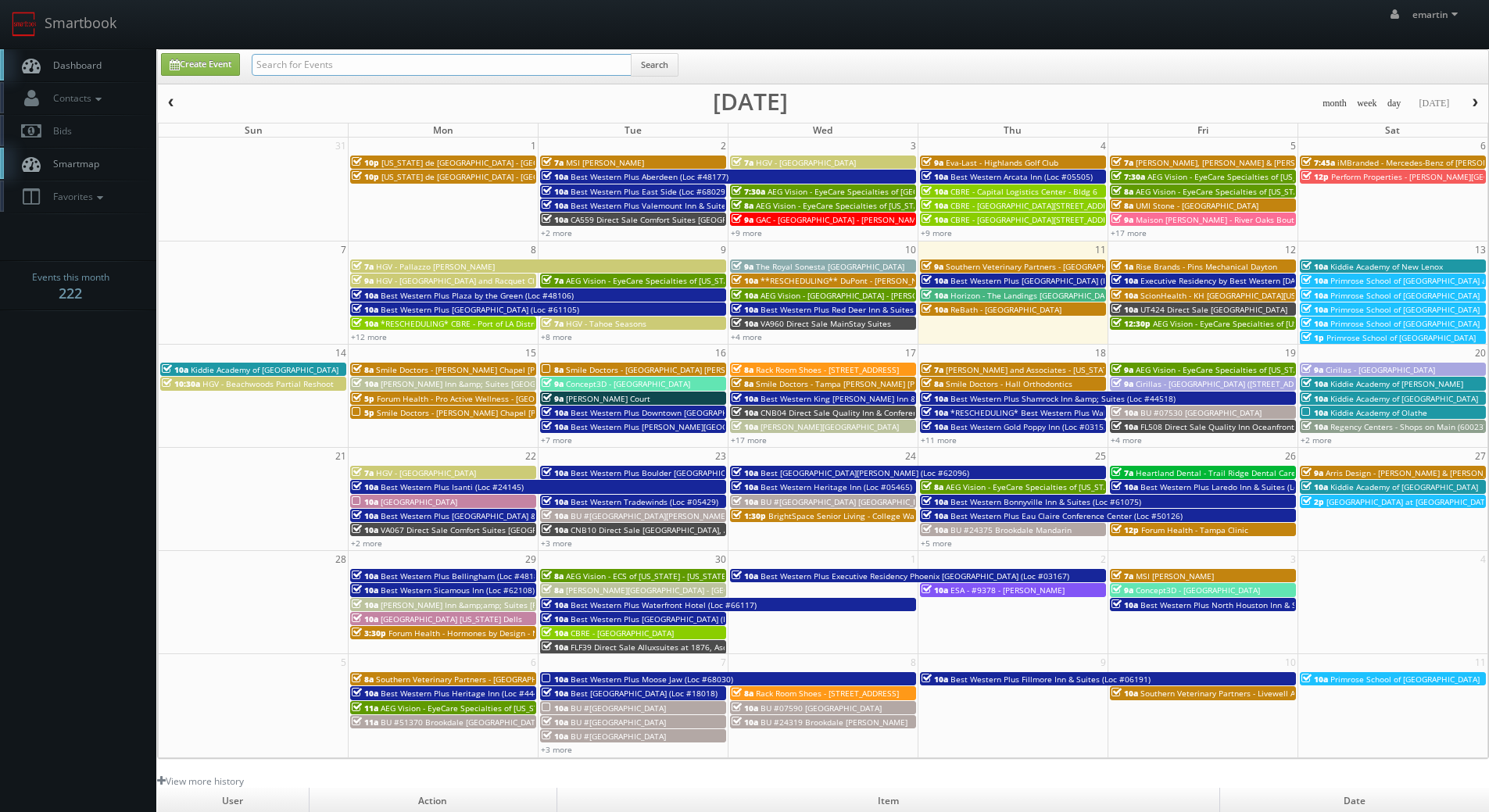
click at [589, 55] on input "text" at bounding box center [442, 65] width 380 height 22
type input "perform properties"
click at [76, 65] on span "Dashboard" at bounding box center [73, 65] width 56 height 13
click at [185, 61] on link "Create Event" at bounding box center [200, 65] width 79 height 23
type input "[DATE]"
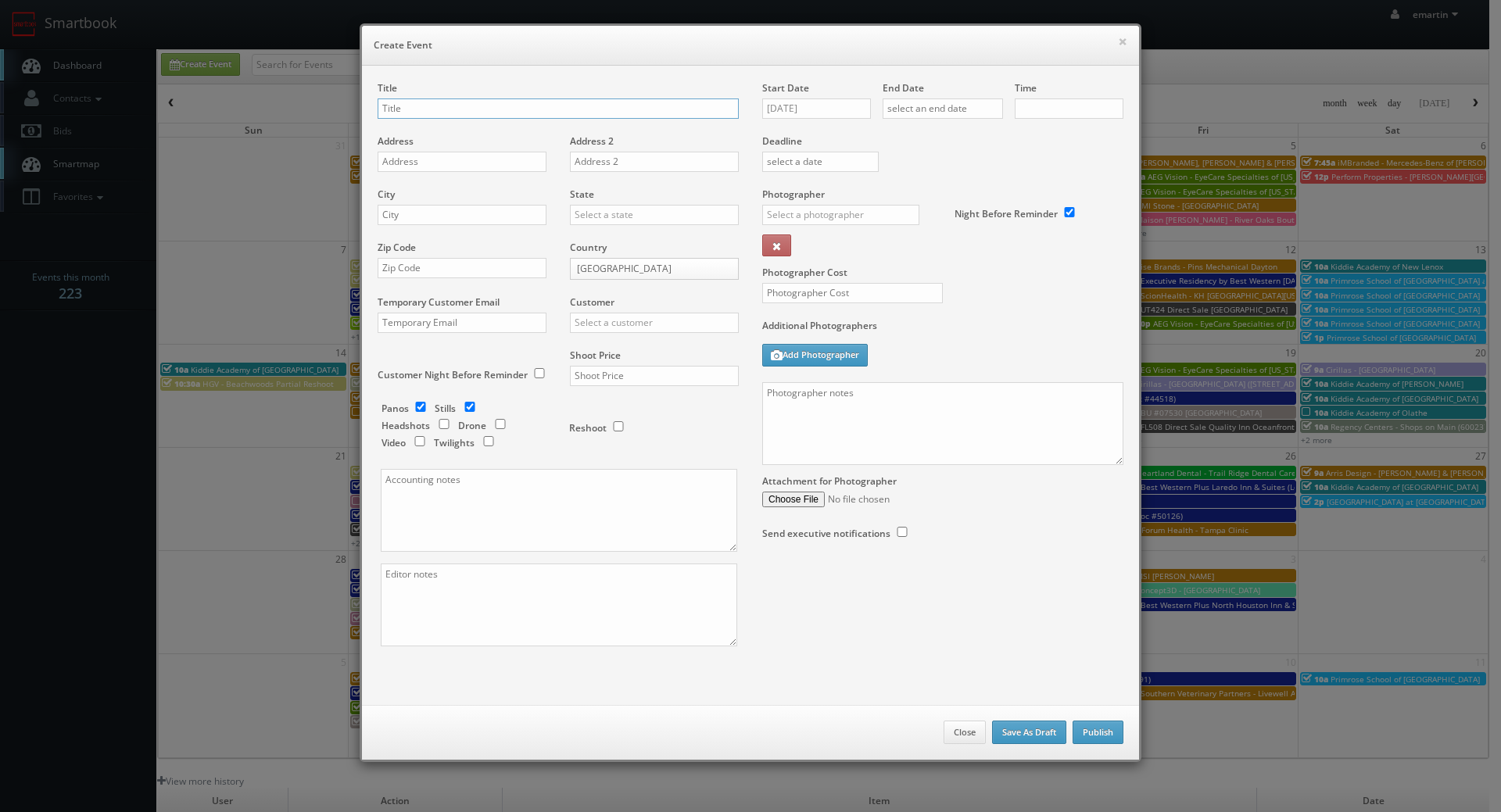
checkbox input "true"
type input "10:00am"
checkbox input "true"
click at [859, 120] on div "Start Date 09/11/2025" at bounding box center [822, 107] width 120 height 53
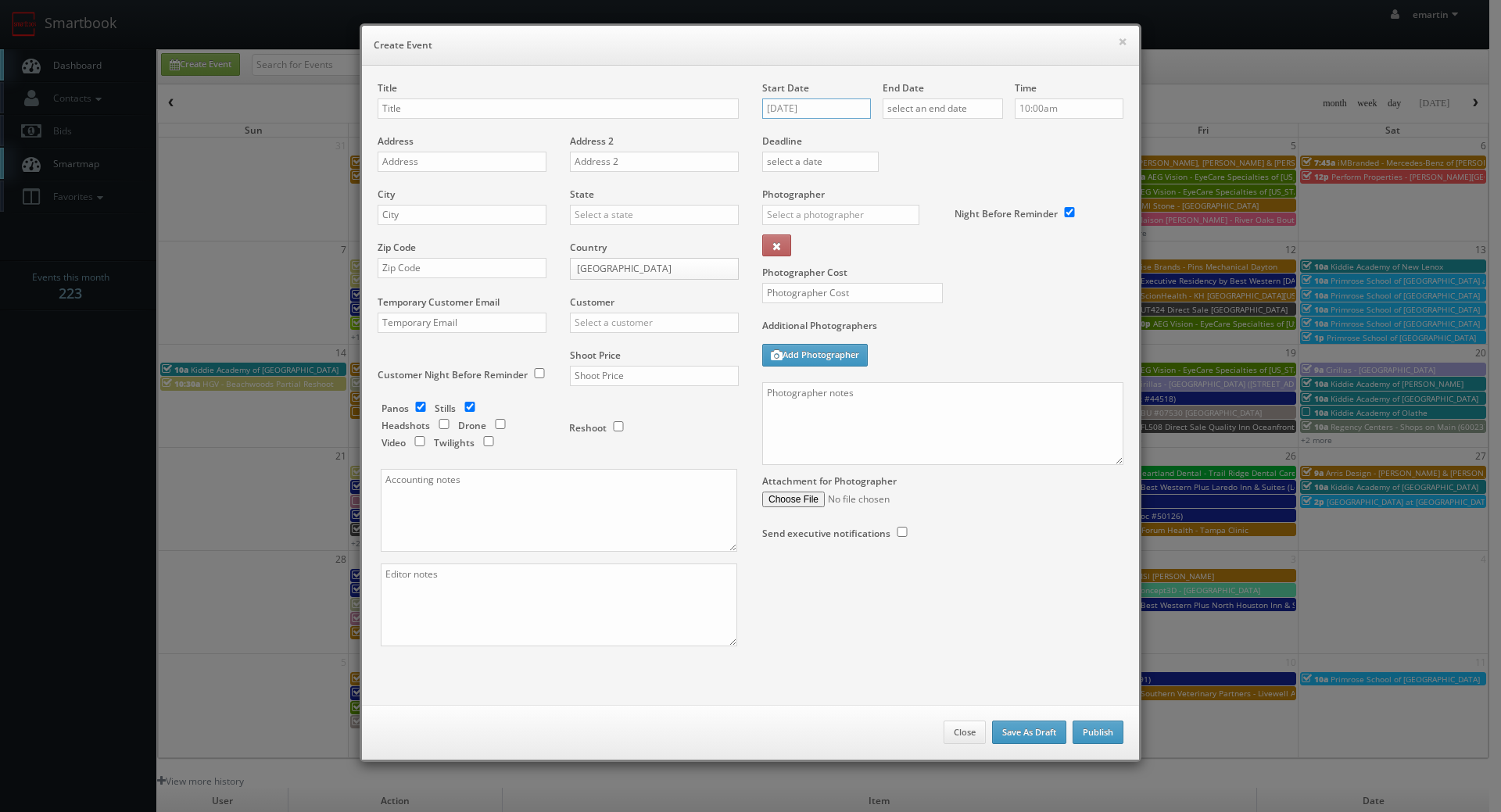
click at [856, 110] on input "09/11/2025" at bounding box center [817, 108] width 108 height 20
click at [858, 253] on td "25" at bounding box center [865, 251] width 21 height 23
type input "09/25/2025"
click at [932, 111] on input "text" at bounding box center [942, 108] width 120 height 20
click at [985, 249] on td "25" at bounding box center [985, 251] width 21 height 23
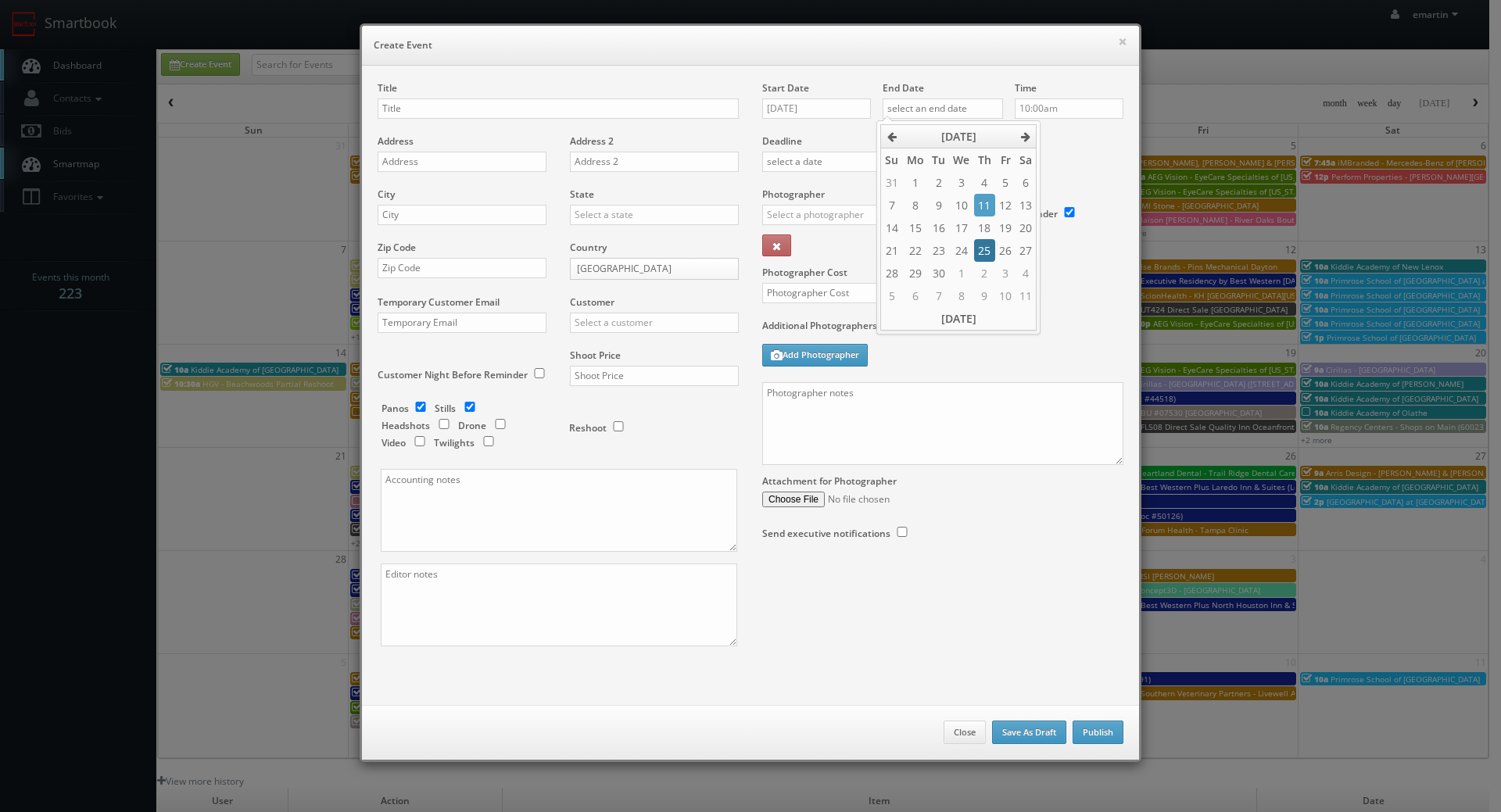
type input "09/25/2025"
drag, startPoint x: 1061, startPoint y: 147, endPoint x: 1062, endPoint y: 119, distance: 28.0
click at [1061, 146] on label "Deadline" at bounding box center [942, 140] width 385 height 13
click at [980, 169] on div "Deadline" at bounding box center [942, 134] width 385 height 107
click at [597, 97] on div "Title" at bounding box center [558, 107] width 361 height 53
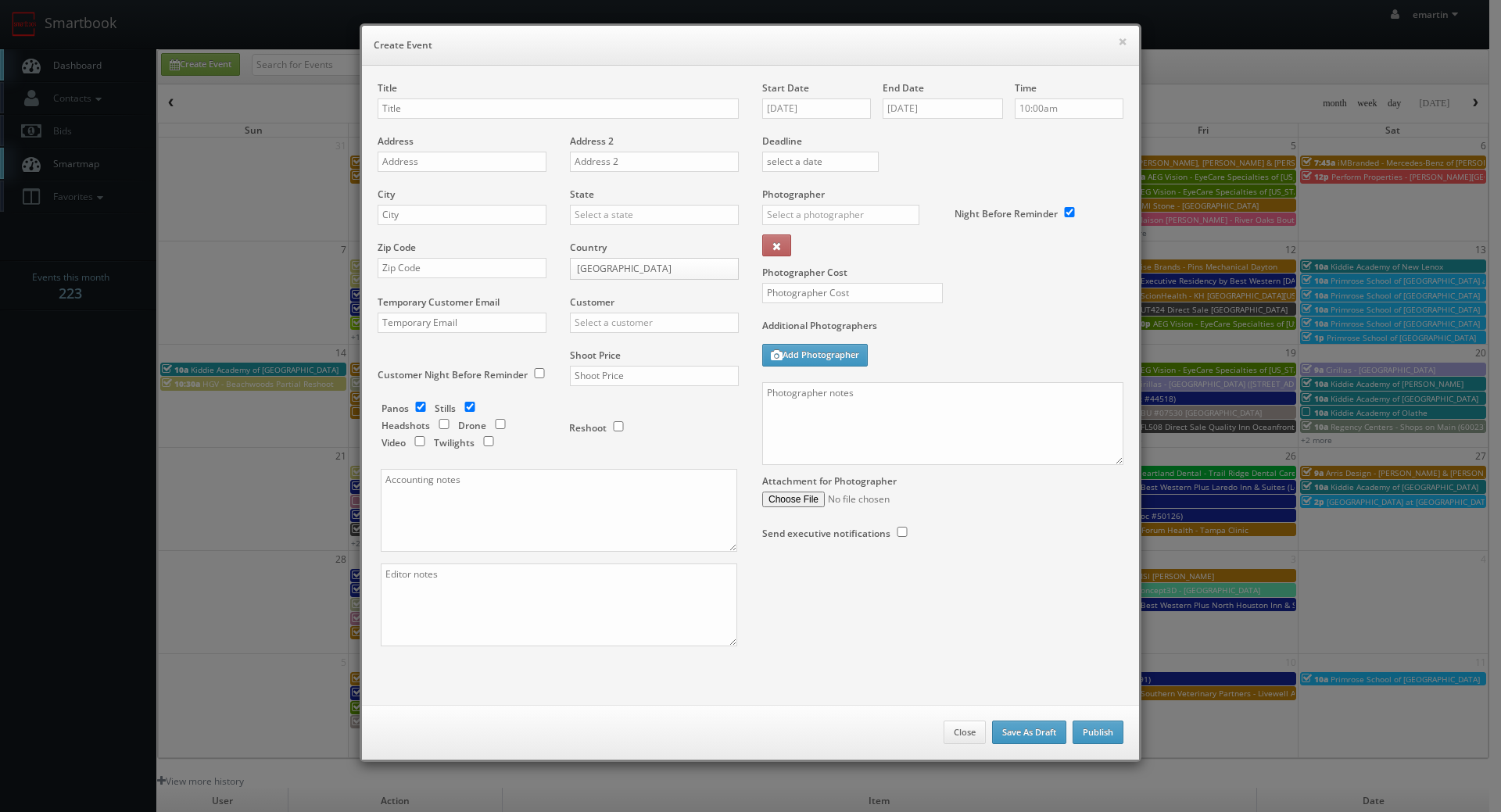
click at [549, 124] on div "Title" at bounding box center [558, 107] width 361 height 53
click at [544, 110] on input "text" at bounding box center [558, 108] width 361 height 20
paste input "Concept3D"
drag, startPoint x: 579, startPoint y: 92, endPoint x: 578, endPoint y: 100, distance: 8.1
click at [579, 92] on div "Title Concept3D -" at bounding box center [558, 107] width 361 height 53
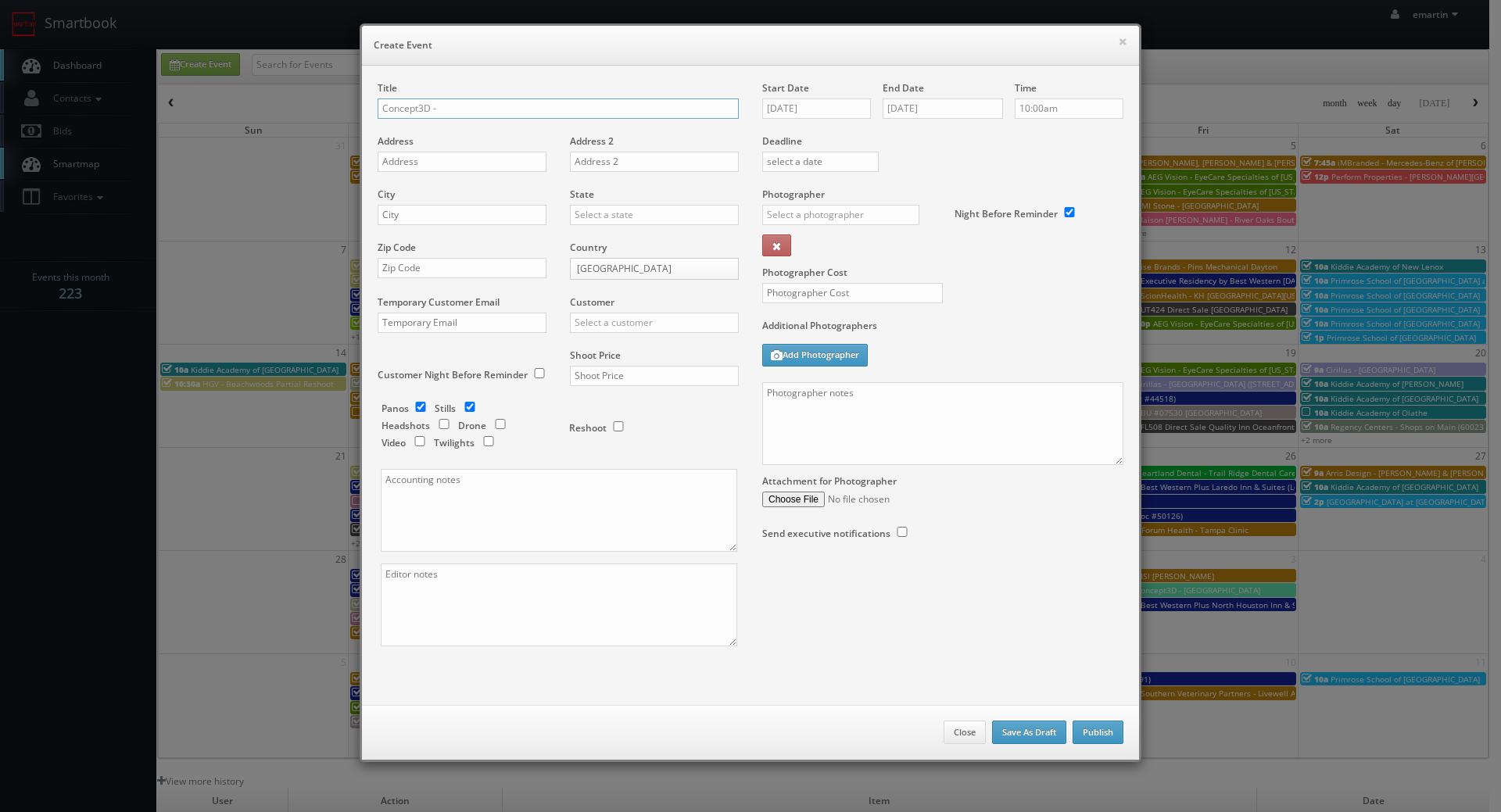
click at [577, 100] on input "Concept3D -" at bounding box center [558, 108] width 361 height 20
paste input "University of California Davis"
type input "Concept3D - [GEOGRAPHIC_DATA][US_STATE][PERSON_NAME]"
click at [424, 164] on input "text" at bounding box center [462, 162] width 169 height 20
paste input "1 Shields Ave, Davis, CA 95616"
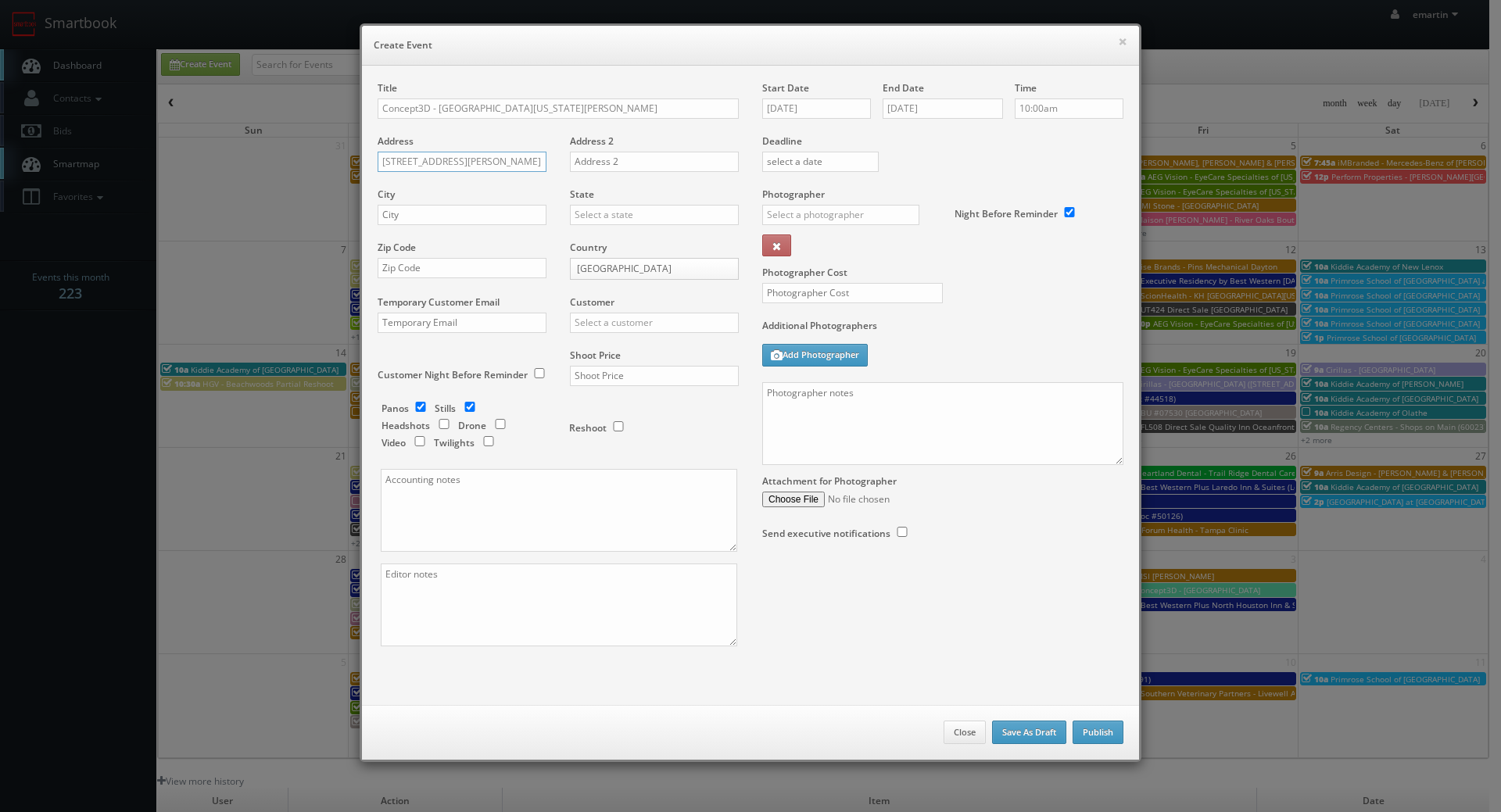
drag, startPoint x: 536, startPoint y: 163, endPoint x: 432, endPoint y: 191, distance: 107.7
click at [432, 191] on div "Title Concept3D - University of California Davis Address 1 Shields Ave, Davis, …" at bounding box center [558, 377] width 385 height 593
type input "1 Shields Ave"
click at [415, 218] on input "text" at bounding box center [462, 214] width 169 height 20
paste input "Davis"
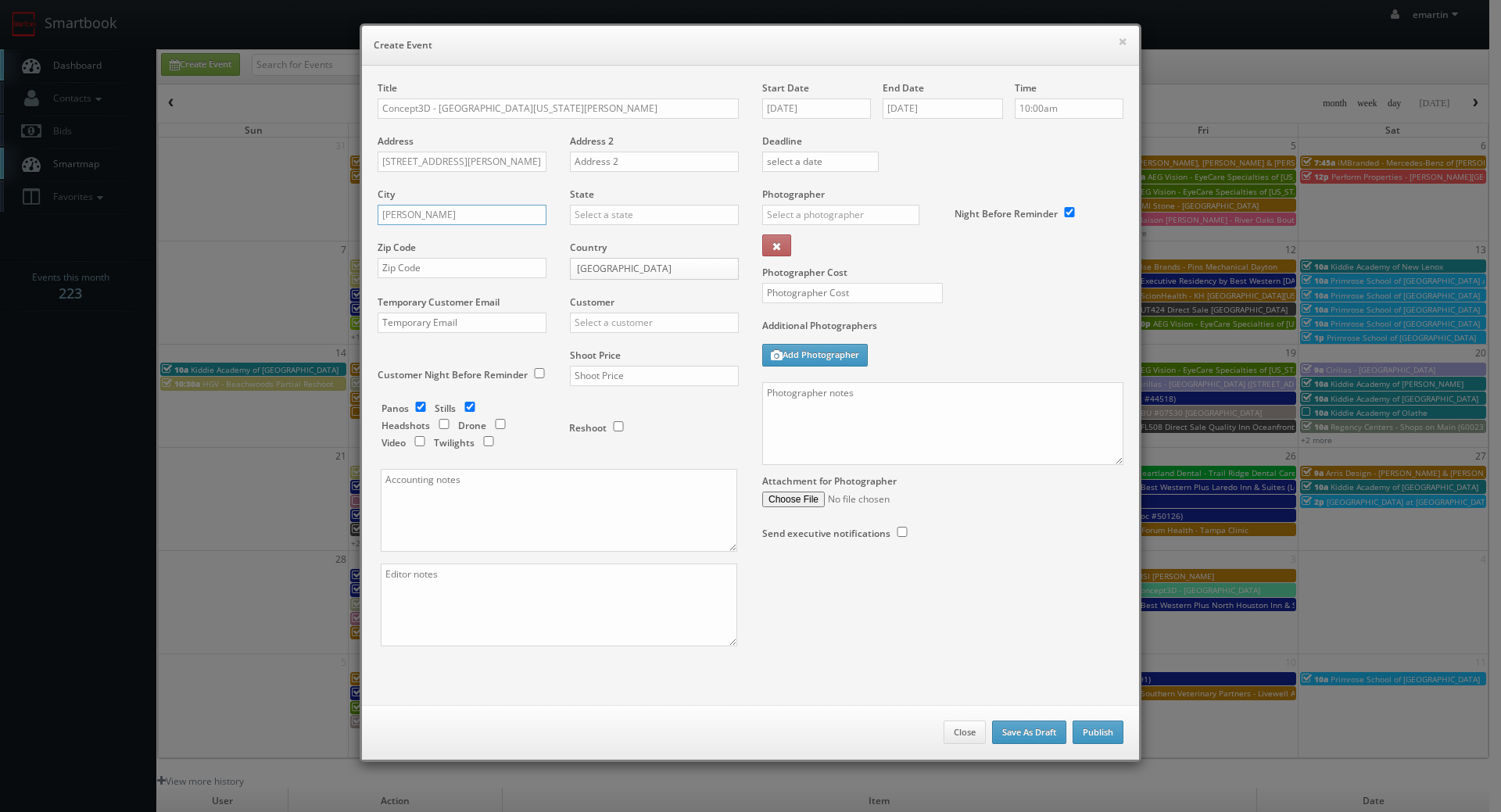
type input "Davis"
click at [609, 219] on input "text" at bounding box center [654, 214] width 169 height 20
click at [611, 240] on div "[US_STATE]" at bounding box center [654, 240] width 167 height 26
type input "[US_STATE]"
click at [419, 260] on input "text" at bounding box center [462, 267] width 169 height 20
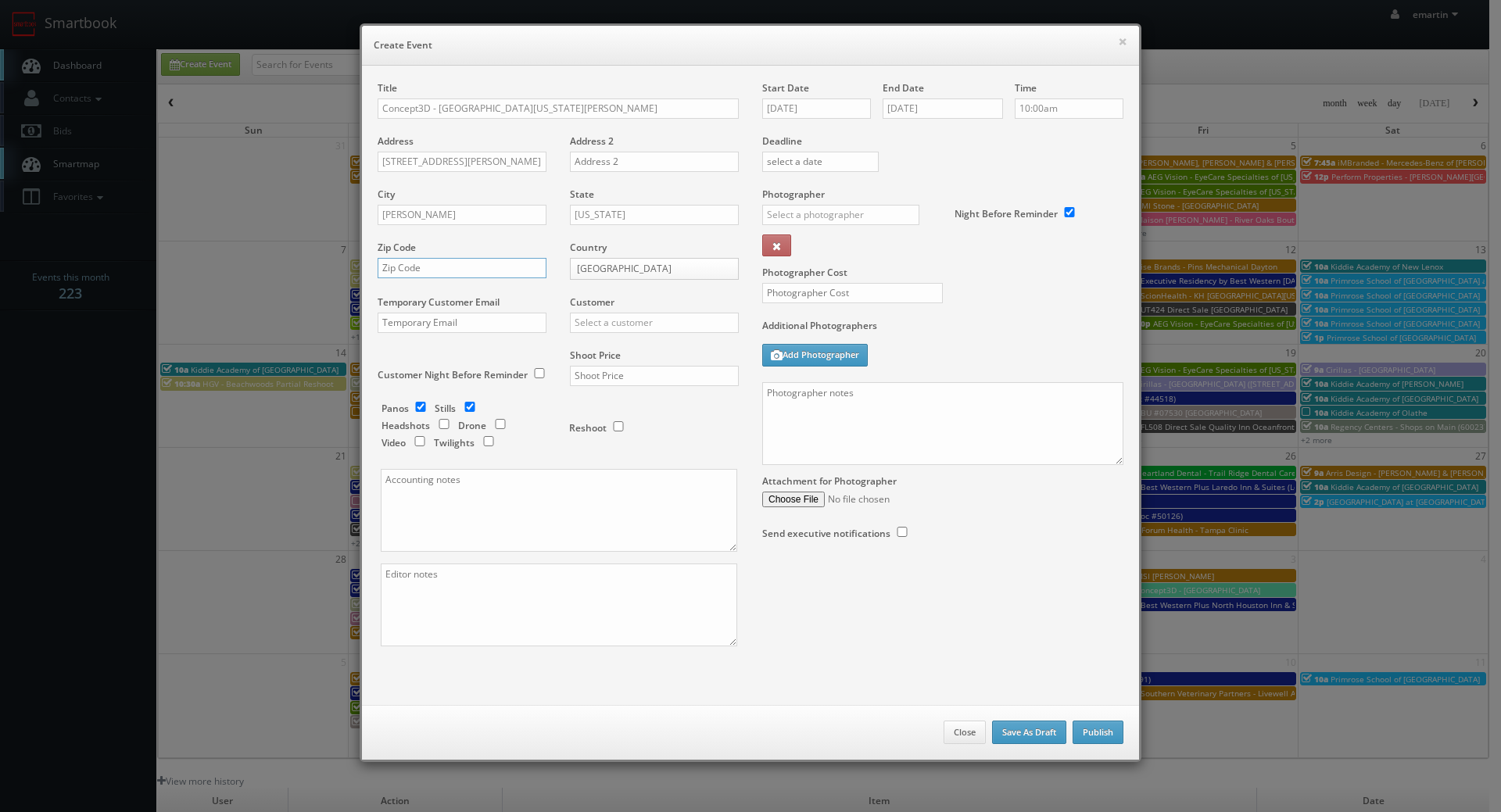
paste input "95616"
type input "95616"
click at [597, 324] on input "text" at bounding box center [654, 322] width 169 height 20
click at [601, 353] on div "Concept3D" at bounding box center [654, 347] width 167 height 26
type input "Concept3D"
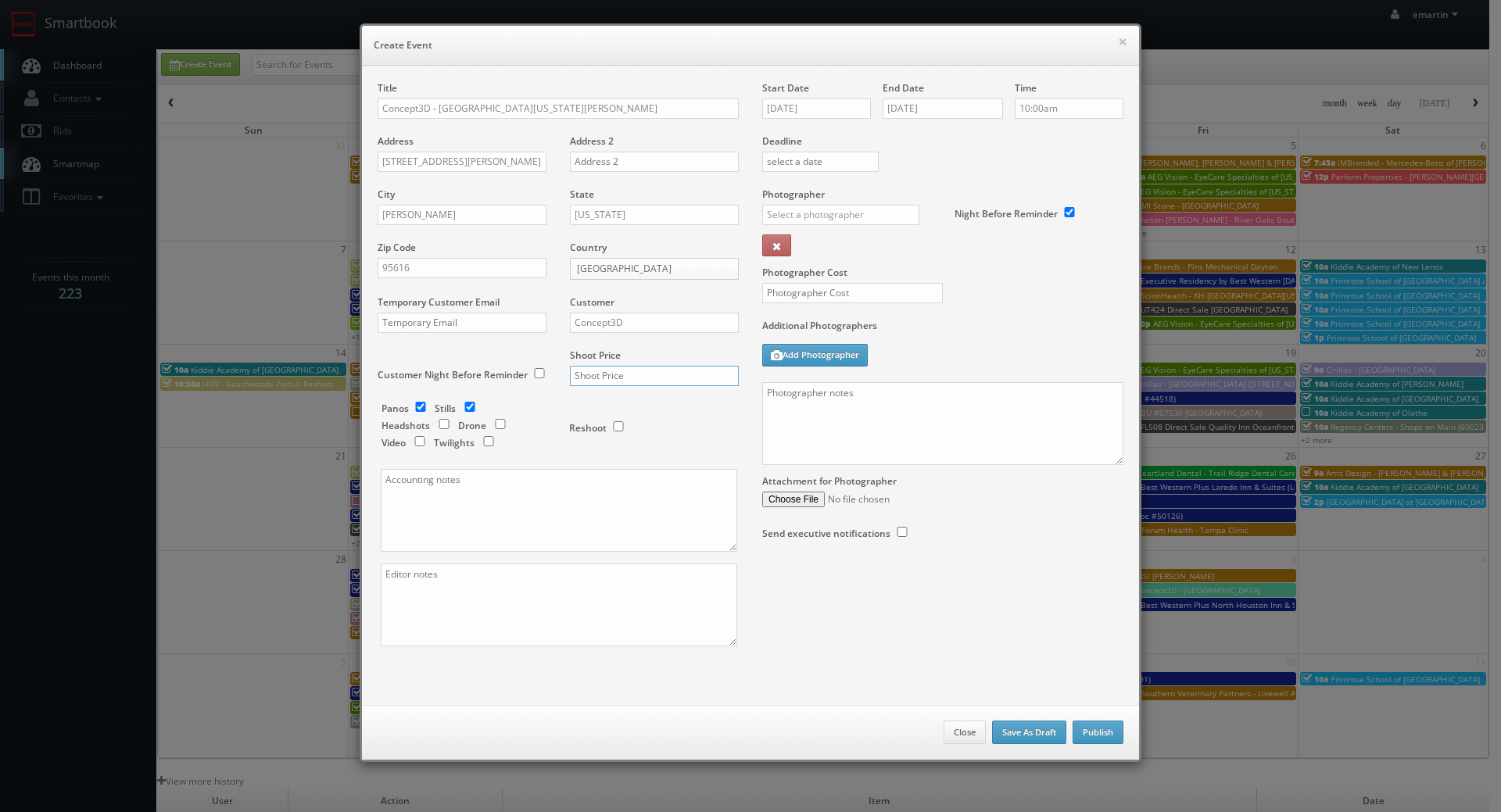
drag, startPoint x: 606, startPoint y: 371, endPoint x: 605, endPoint y: 363, distance: 8.1
click at [606, 370] on input "text" at bounding box center [654, 376] width 169 height 20
type input "950"
drag, startPoint x: 466, startPoint y: 401, endPoint x: 423, endPoint y: 417, distance: 45.9
click at [466, 402] on div "Panos Stills Headshots Drone Video Twilights Reshoot" at bounding box center [564, 301] width 344 height 334
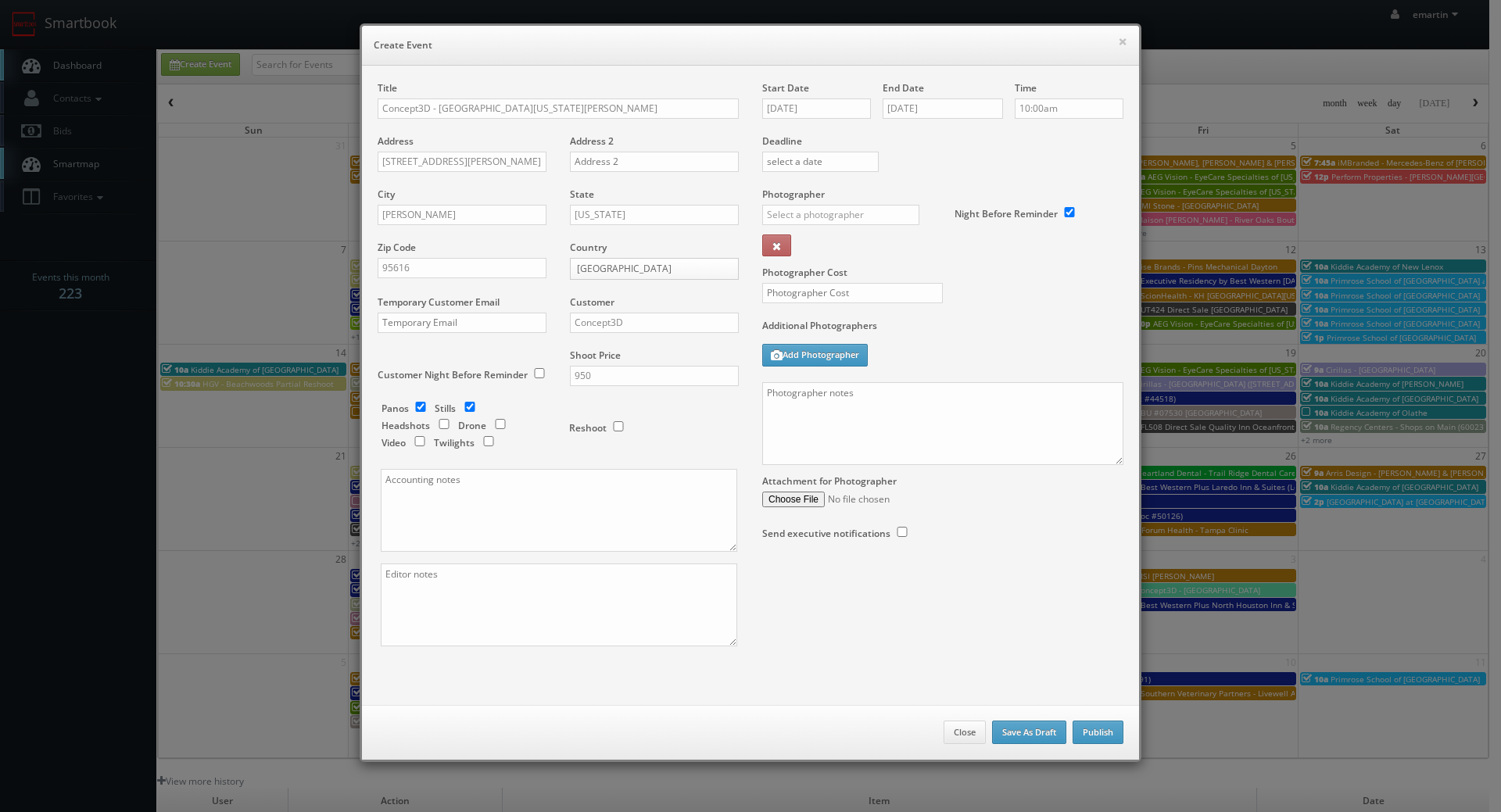
click at [840, 227] on div "_justin _photog1 Glen Aronwits Chris Dailey John Varnedore John Saunders Craig …" at bounding box center [847, 219] width 169 height 29
click at [796, 214] on input "text" at bounding box center [841, 214] width 157 height 20
click at [762, 235] on button at bounding box center [777, 245] width 29 height 22
click at [827, 257] on div "Jesus McLean" at bounding box center [847, 257] width 167 height 39
type input "Jesus McLean"
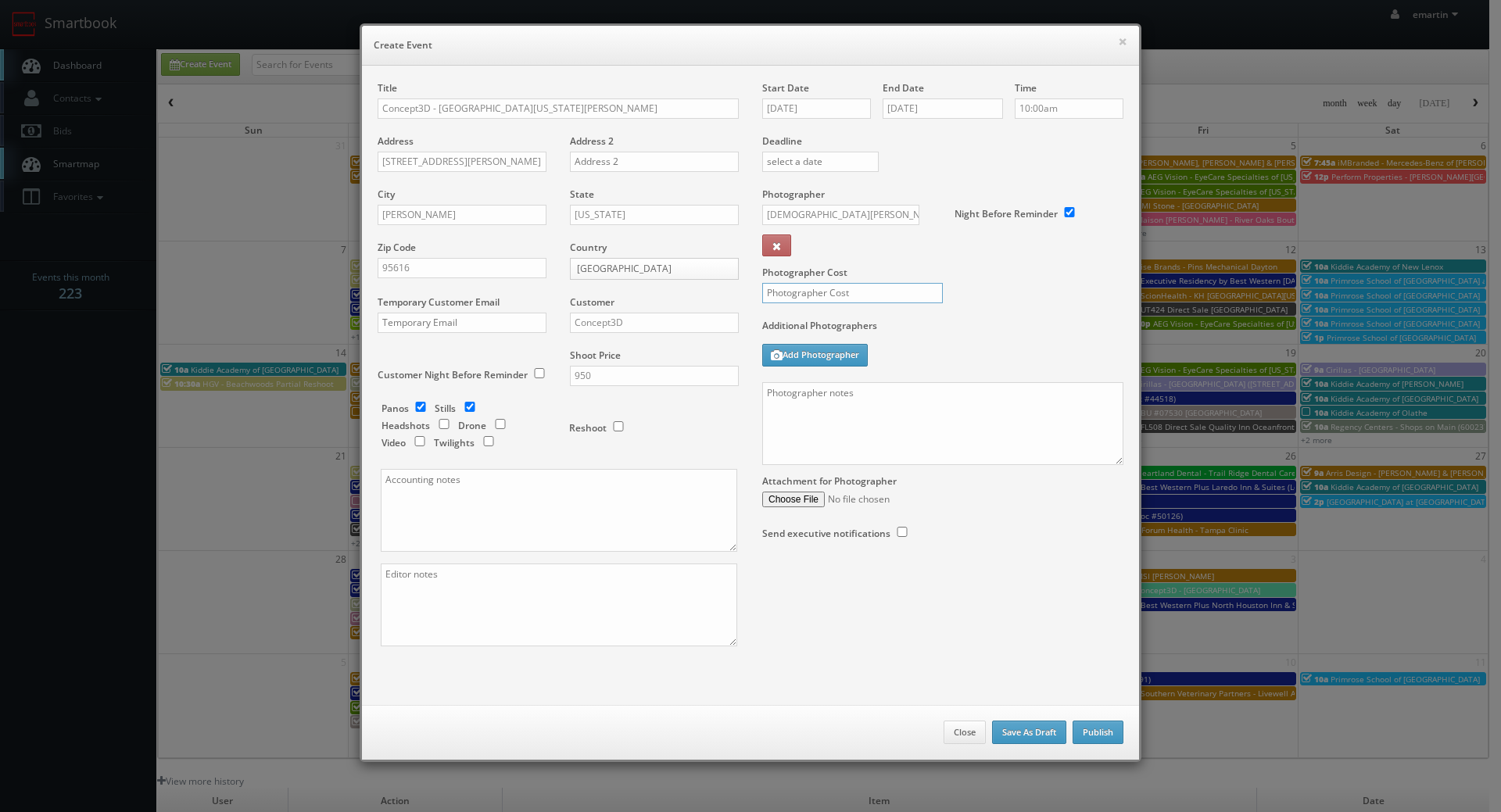
click at [819, 284] on input "text" at bounding box center [852, 292] width 180 height 20
click at [901, 291] on input "500" at bounding box center [852, 292] width 180 height 20
type input "500"
click at [954, 328] on label "Additional Photographers" at bounding box center [943, 330] width 361 height 21
click at [461, 406] on input "checkbox" at bounding box center [469, 406] width 23 height 10
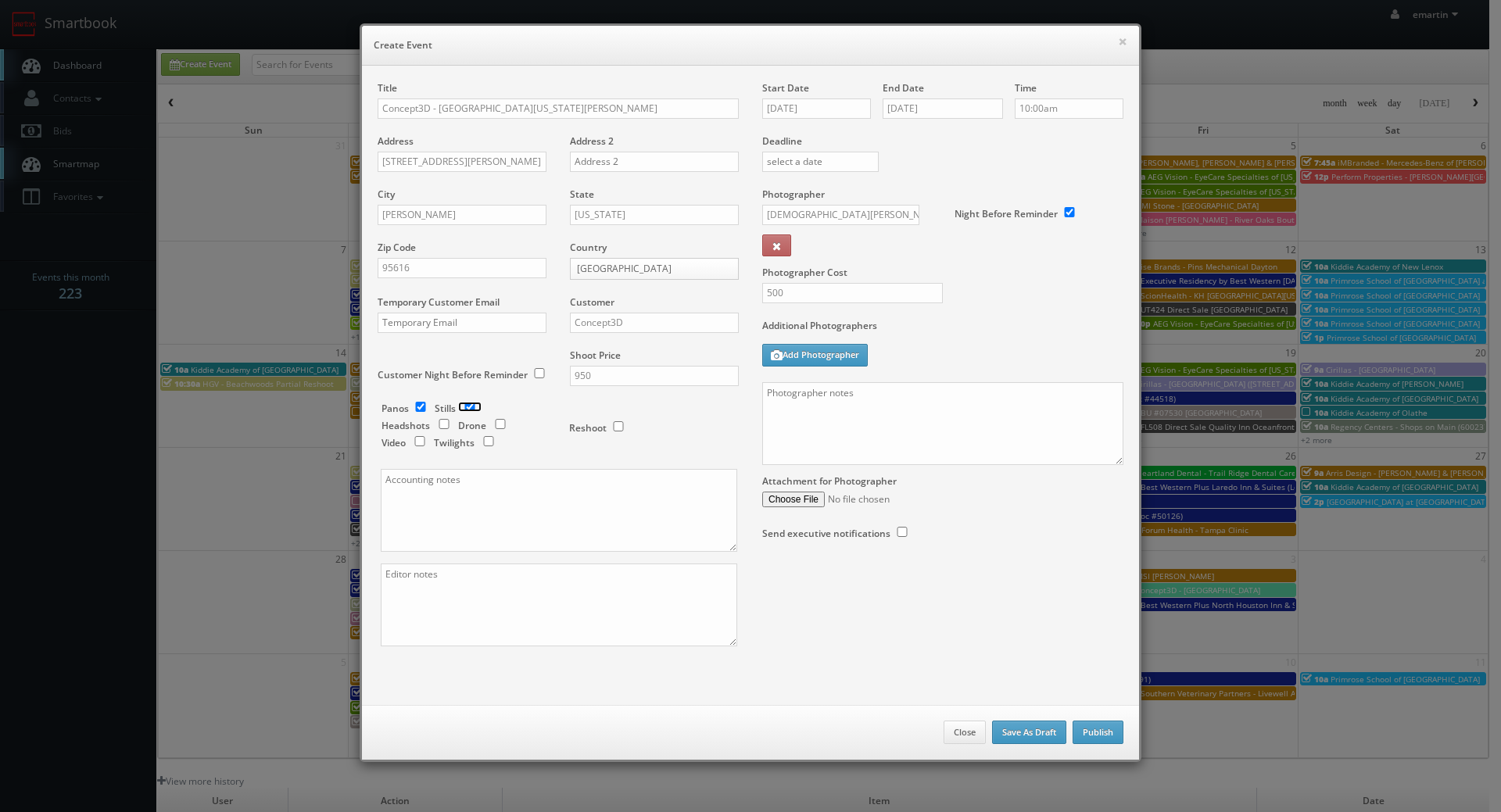
checkbox input "false"
click at [998, 353] on div "Additional Photographers Add Photographer" at bounding box center [943, 350] width 361 height 63
click at [966, 420] on textarea at bounding box center [943, 423] width 361 height 83
paste textarea "Up to 25 panos around campus - island style, not connected. Shot JPG, bracketed…"
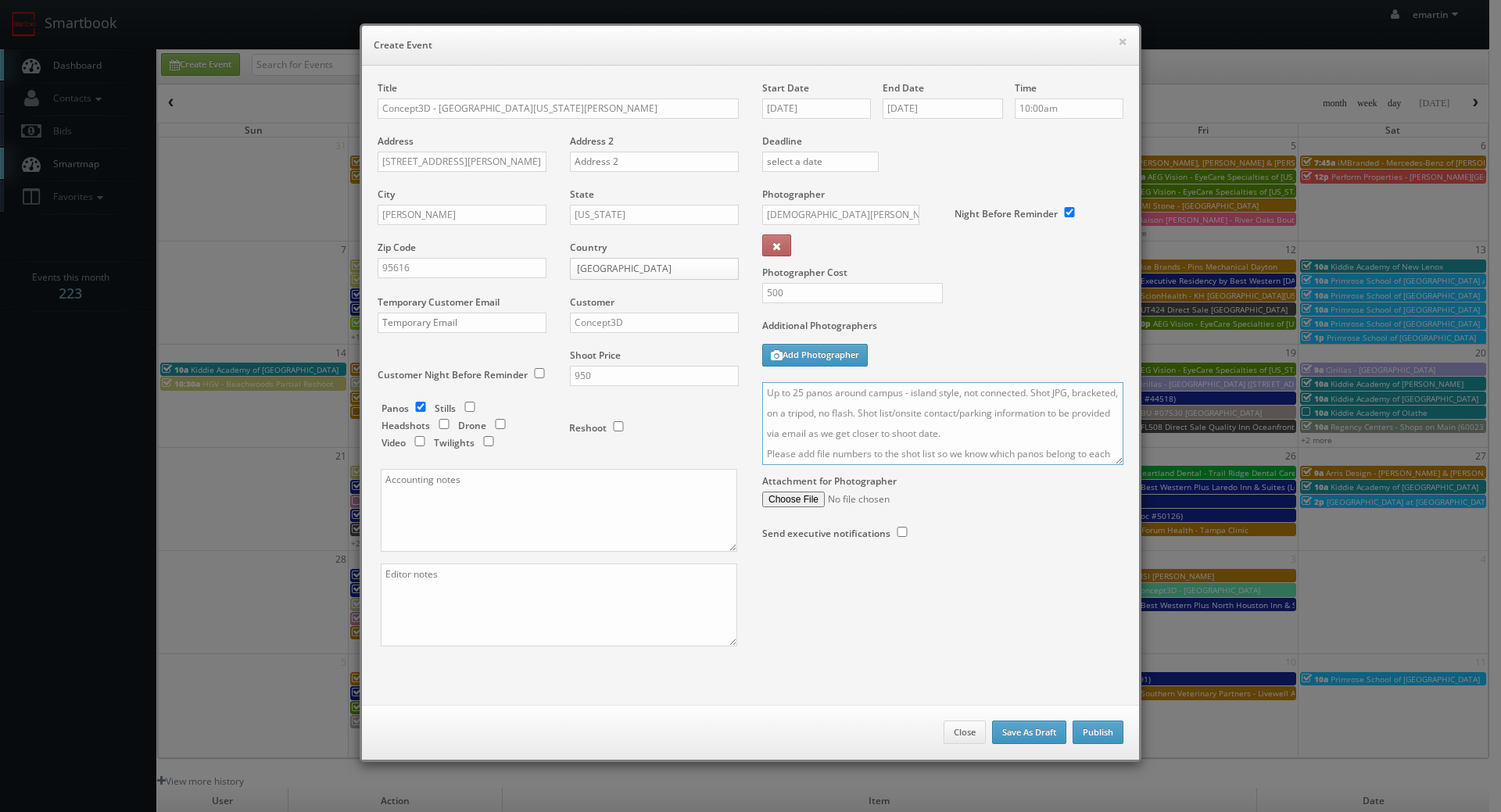
scroll to position [36, 0]
type textarea "Up to 25 panos around campus - island style, not connected. Shot JPG, bracketed…"
click at [828, 601] on div "Title Concept3D - University of California Davis Address 1 Shields Ave Address …" at bounding box center [751, 377] width 770 height 593
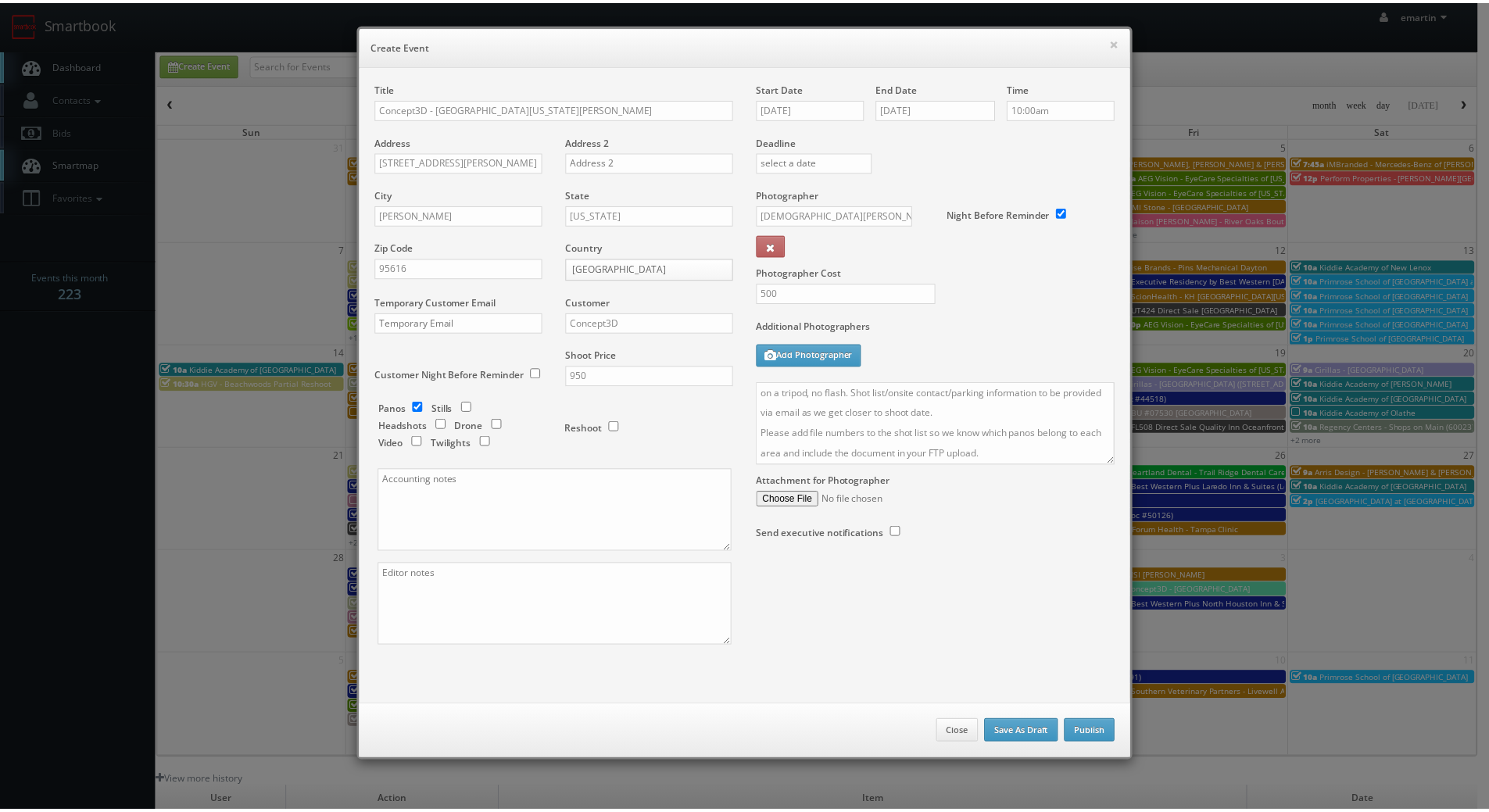
scroll to position [0, 0]
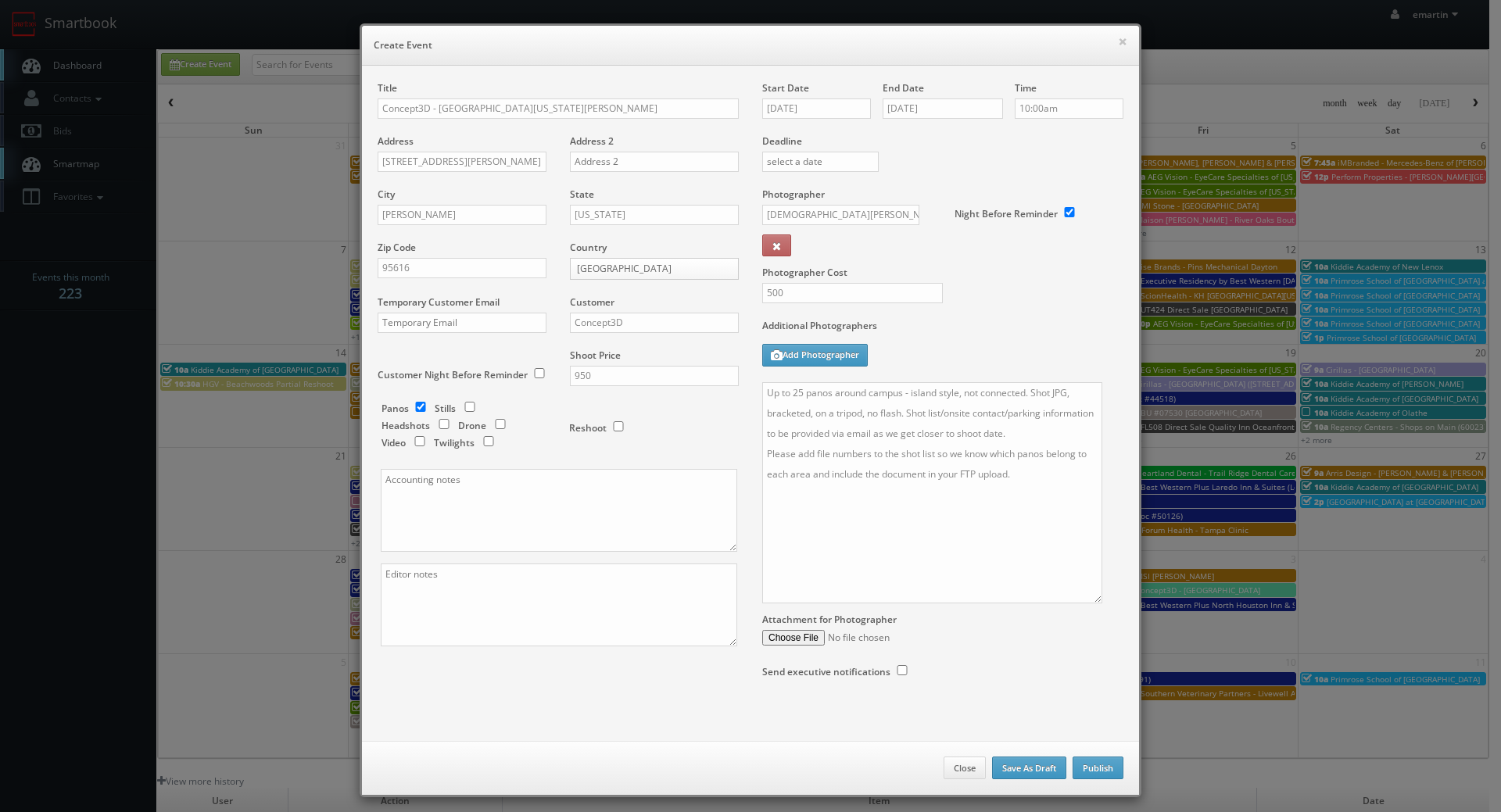
drag, startPoint x: 1107, startPoint y: 461, endPoint x: 1086, endPoint y: 601, distance: 141.6
click at [1086, 601] on textarea "Up to 25 panos around campus - island style, not connected. Shot JPG, bracketed…" at bounding box center [932, 492] width 340 height 221
click at [1094, 768] on button "Publish" at bounding box center [1098, 768] width 51 height 23
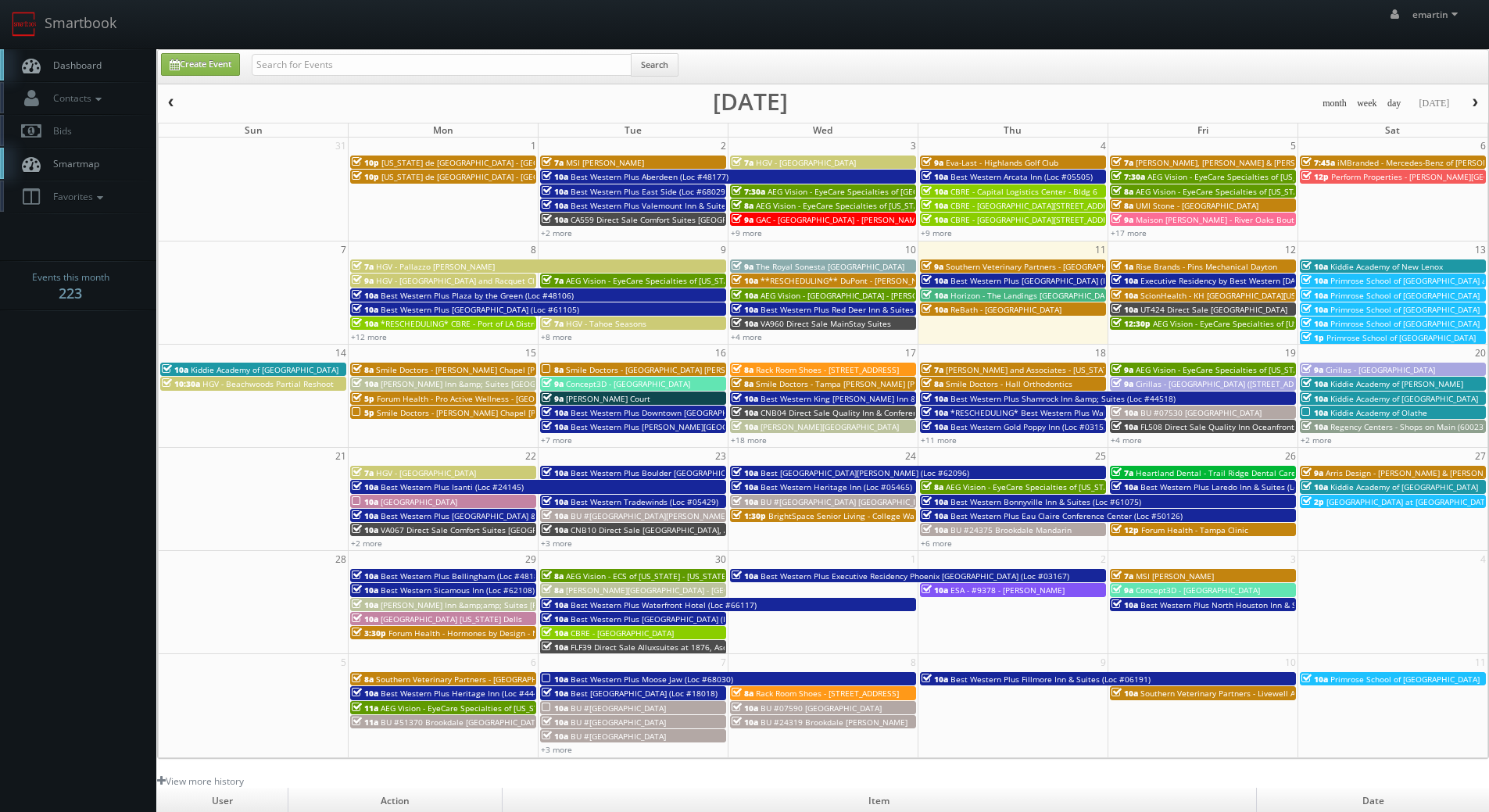
click at [78, 63] on span "Dashboard" at bounding box center [73, 65] width 56 height 13
click at [745, 439] on link "+18 more" at bounding box center [748, 440] width 36 height 11
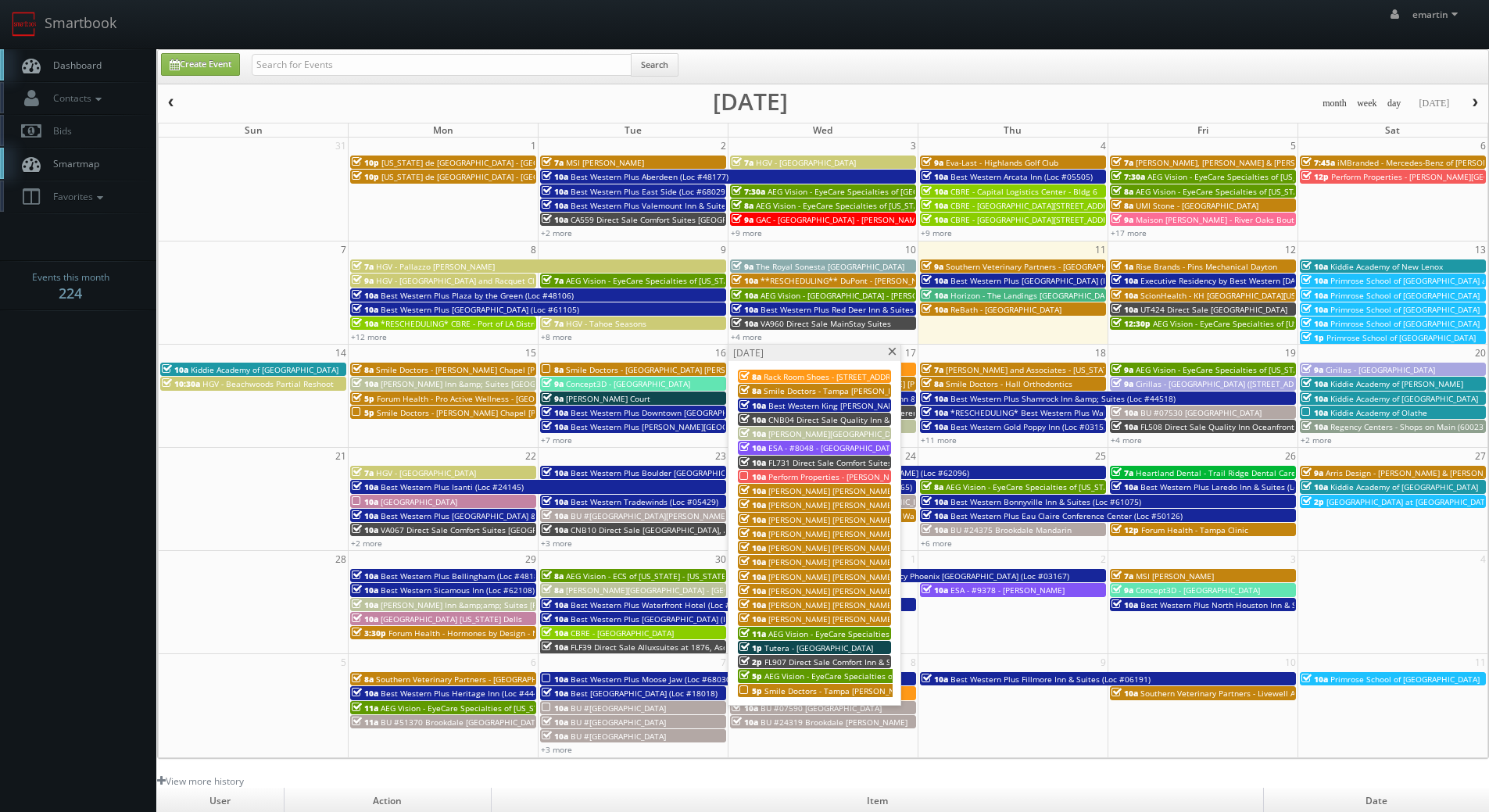
click at [807, 588] on span "[PERSON_NAME] [PERSON_NAME] Group - [GEOGRAPHIC_DATA], [GEOGRAPHIC_DATA] ([GEOG…" at bounding box center [1007, 591] width 477 height 11
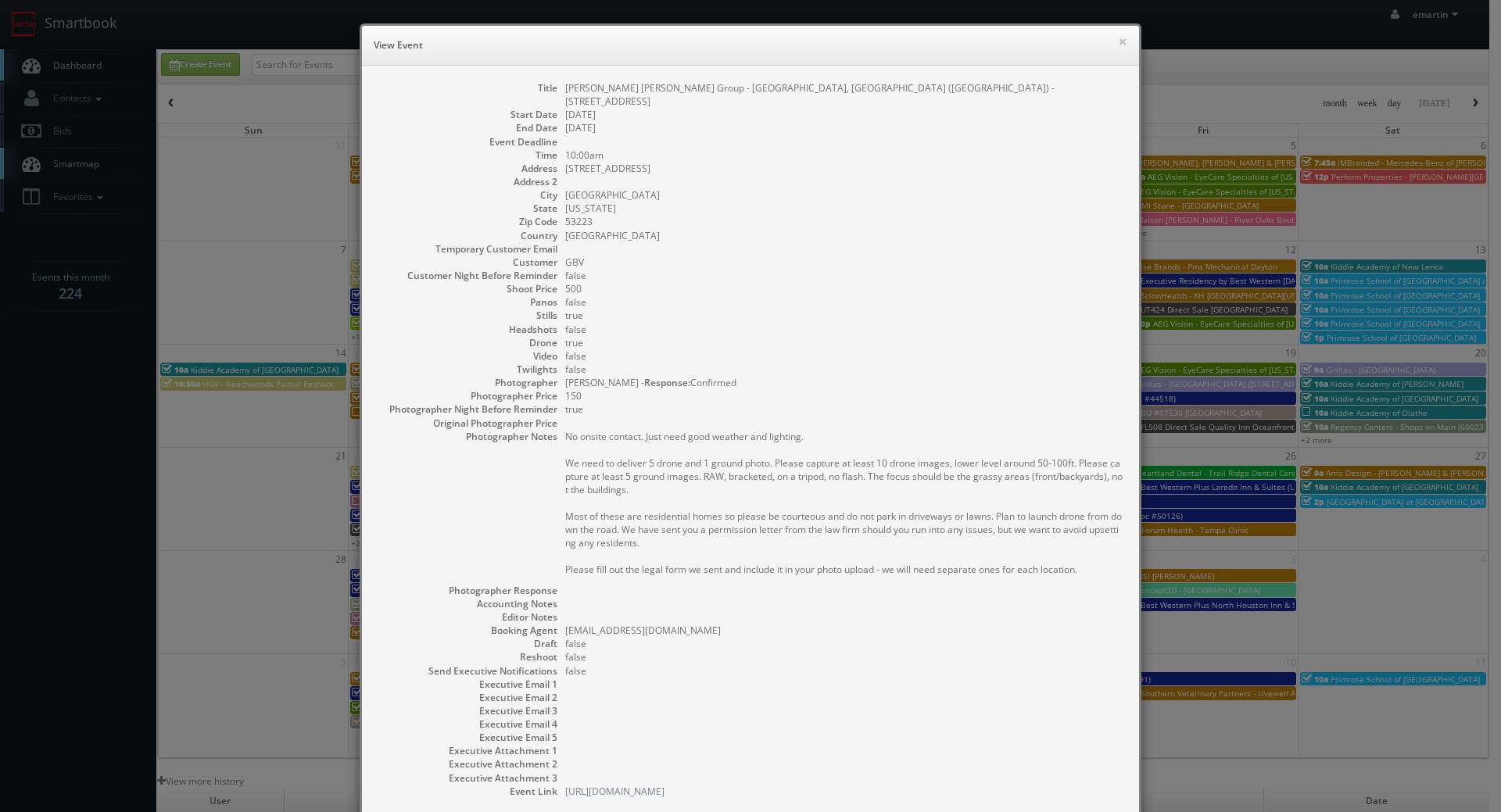
click at [1111, 34] on div "× View Event" at bounding box center [750, 45] width 777 height 40
click at [1118, 43] on button "×" at bounding box center [1122, 41] width 10 height 11
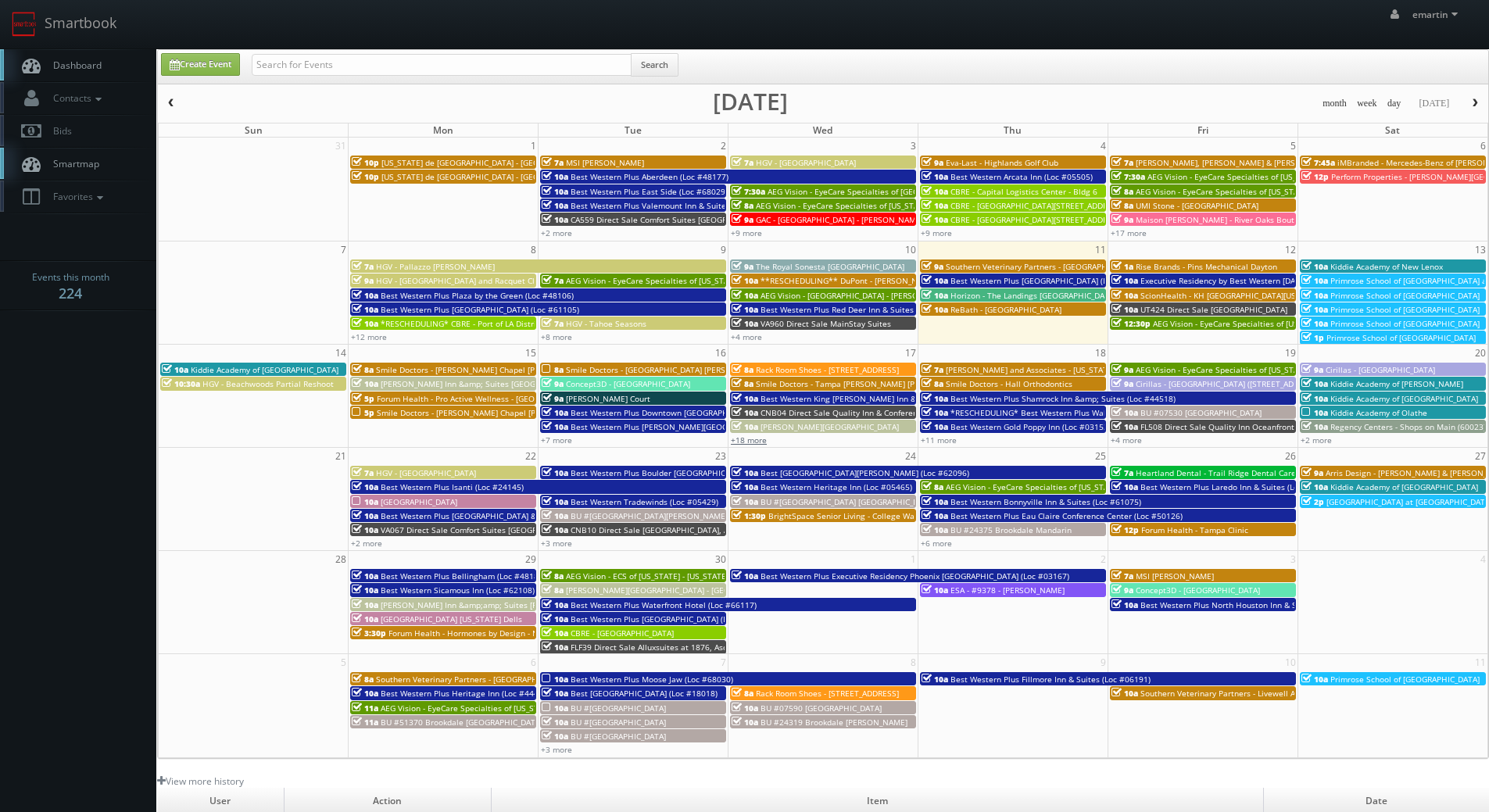
click at [752, 441] on link "+18 more" at bounding box center [748, 440] width 36 height 11
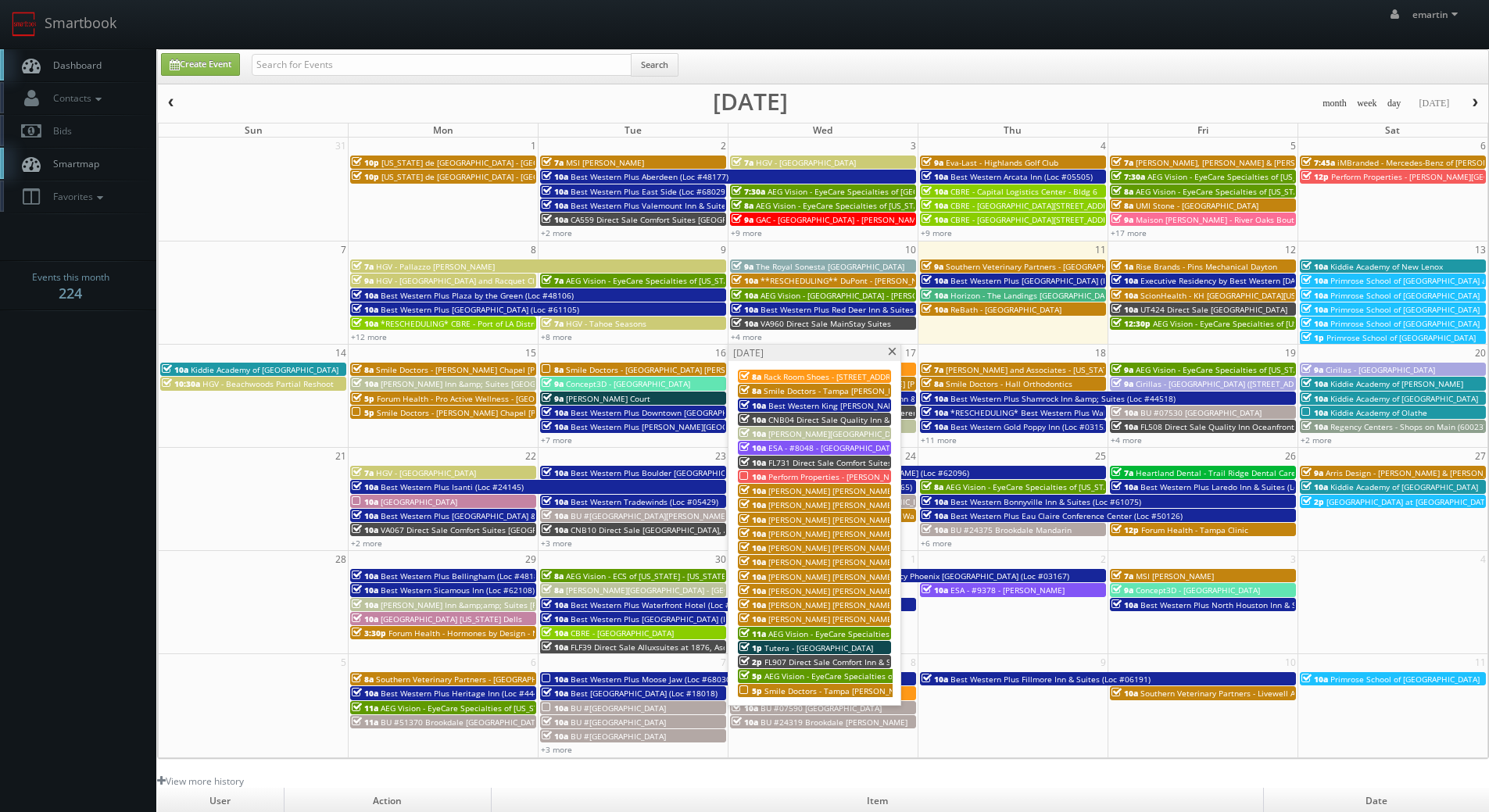
click at [813, 604] on span "[PERSON_NAME] [PERSON_NAME] Group - [GEOGRAPHIC_DATA], [GEOGRAPHIC_DATA] ([GEOG…" at bounding box center [1007, 605] width 477 height 11
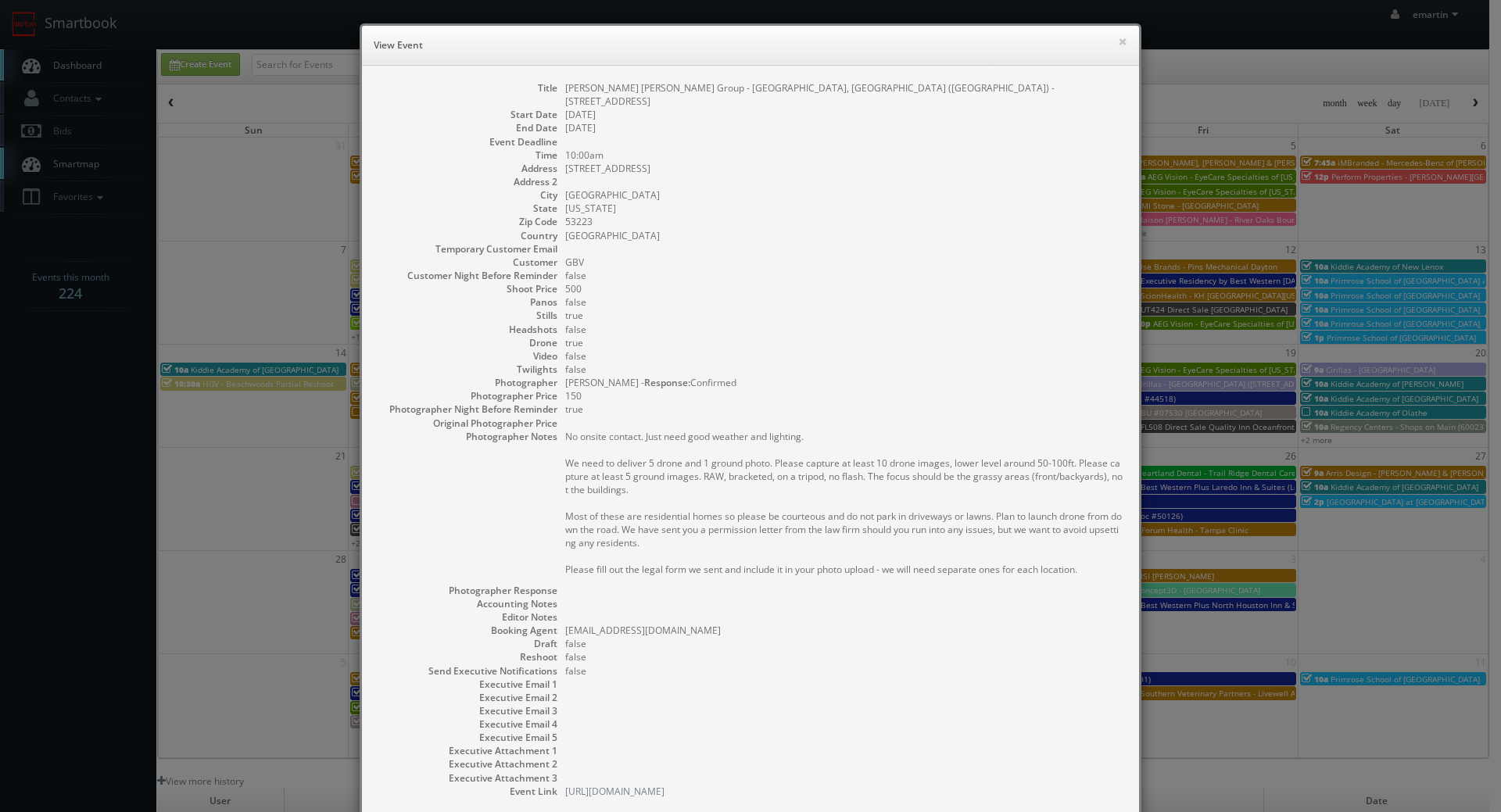
click at [671, 202] on dd "[US_STATE]" at bounding box center [844, 208] width 558 height 13
drag, startPoint x: 661, startPoint y: 157, endPoint x: 562, endPoint y: 153, distance: 99.1
click at [565, 162] on dd "[STREET_ADDRESS]" at bounding box center [844, 168] width 558 height 13
copy dd "[STREET_ADDRESS]"
click at [1058, 402] on dd "true" at bounding box center [844, 409] width 558 height 13
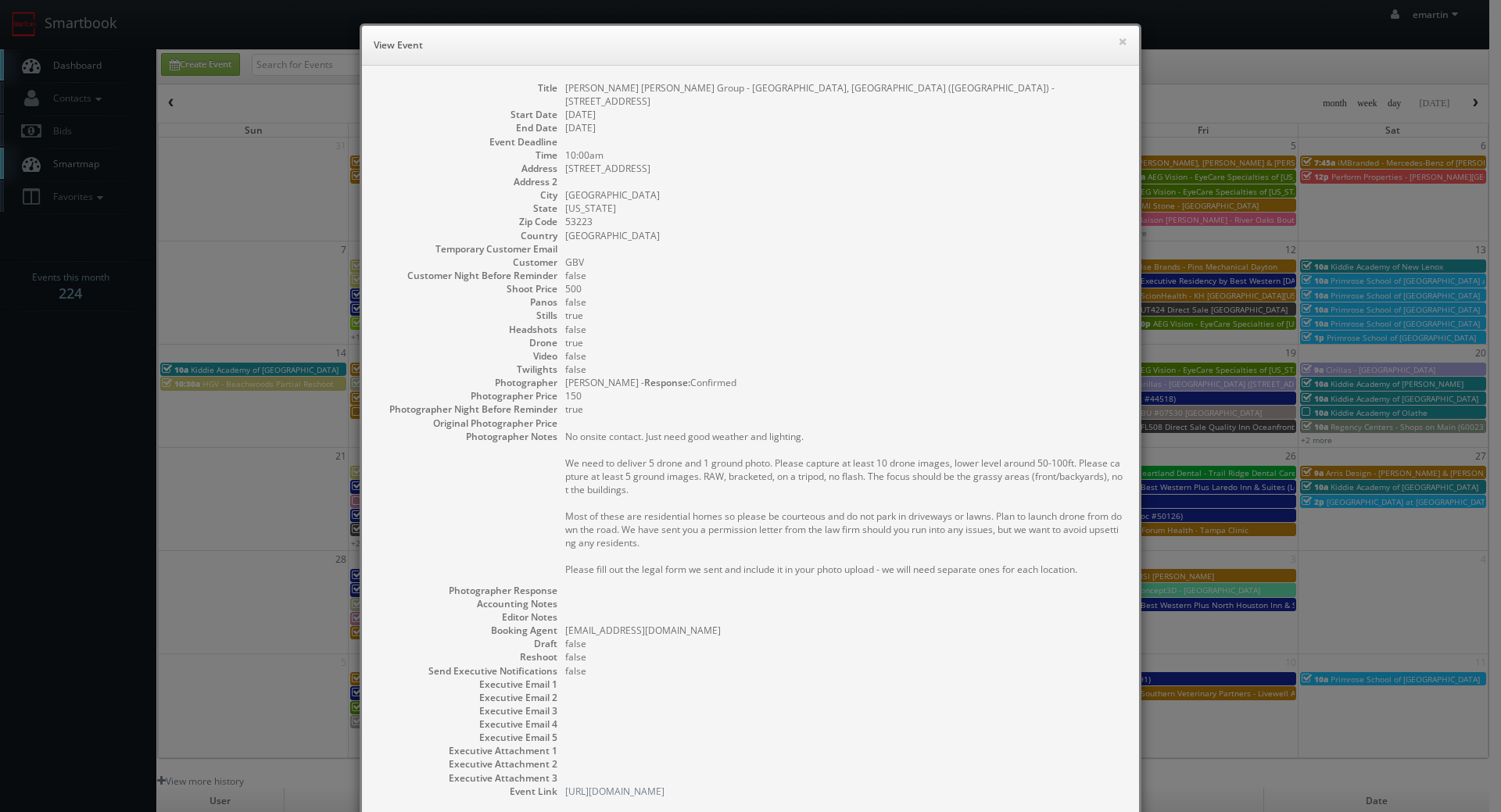
click at [984, 188] on dd "[GEOGRAPHIC_DATA]" at bounding box center [844, 195] width 558 height 13
